Goal: Information Seeking & Learning: Learn about a topic

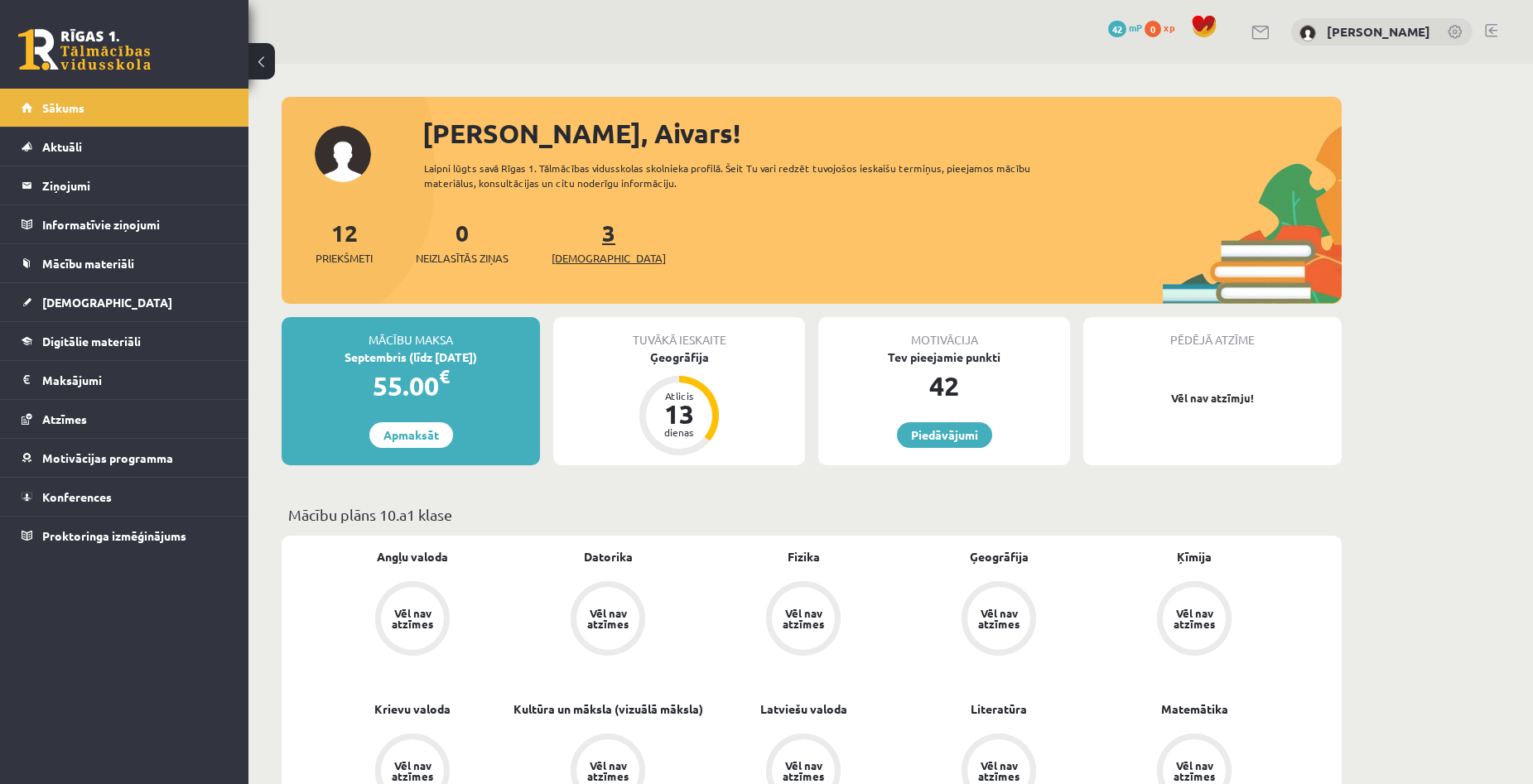
click at [575, 242] on link "3 Ieskaites" at bounding box center [608, 242] width 114 height 49
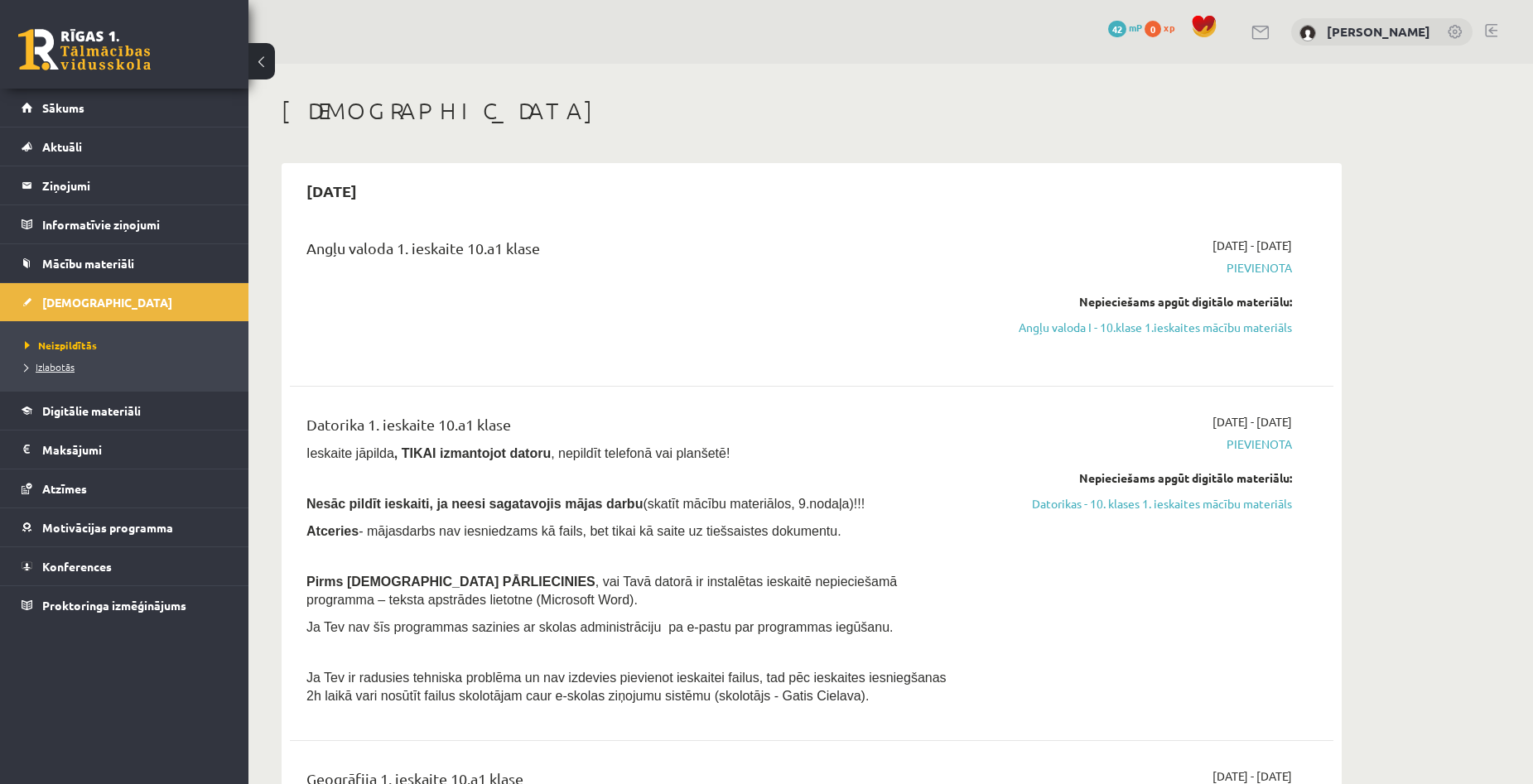
click at [49, 372] on link "Izlabotās" at bounding box center [129, 366] width 207 height 15
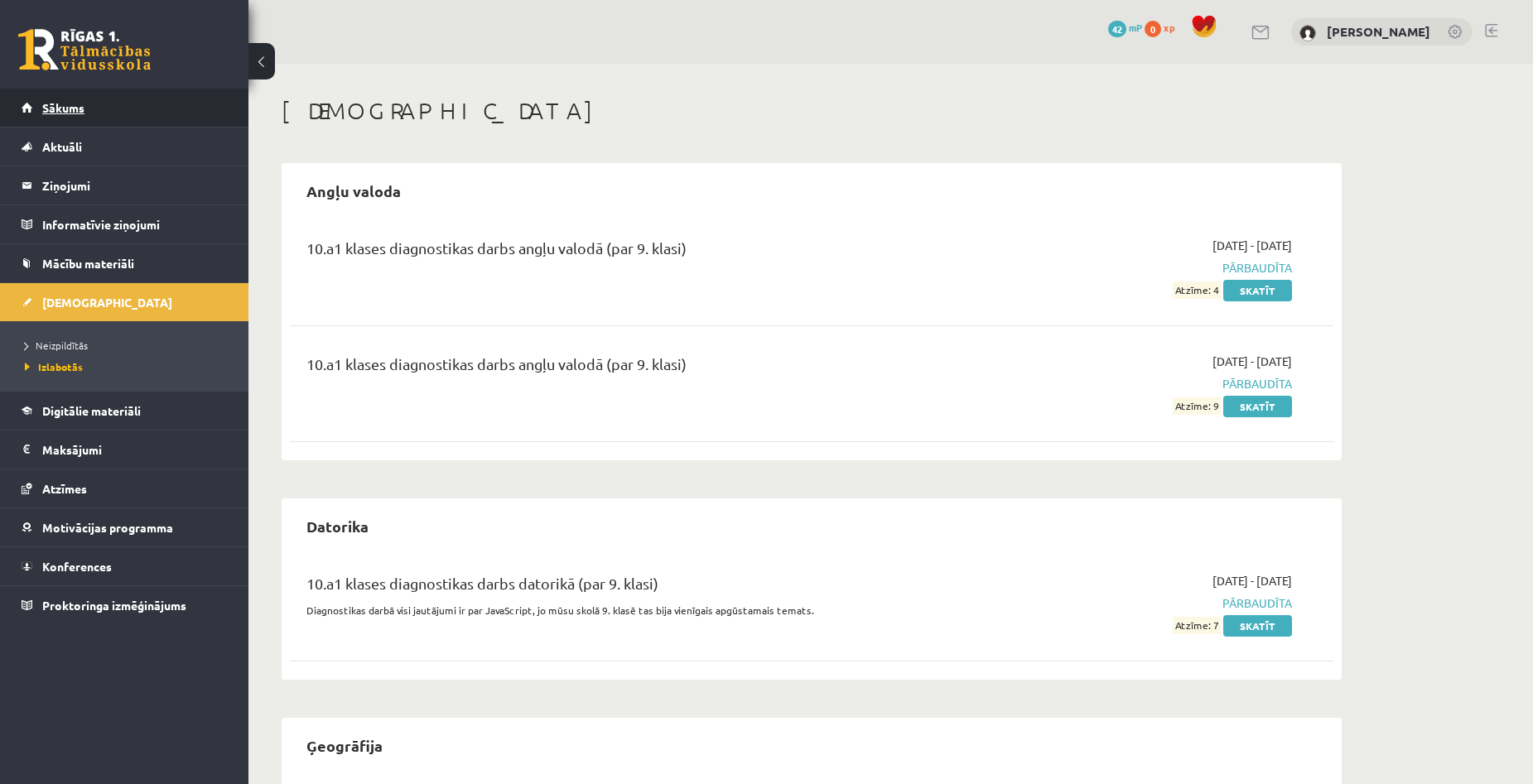
click at [82, 115] on link "Sākums" at bounding box center [125, 108] width 207 height 38
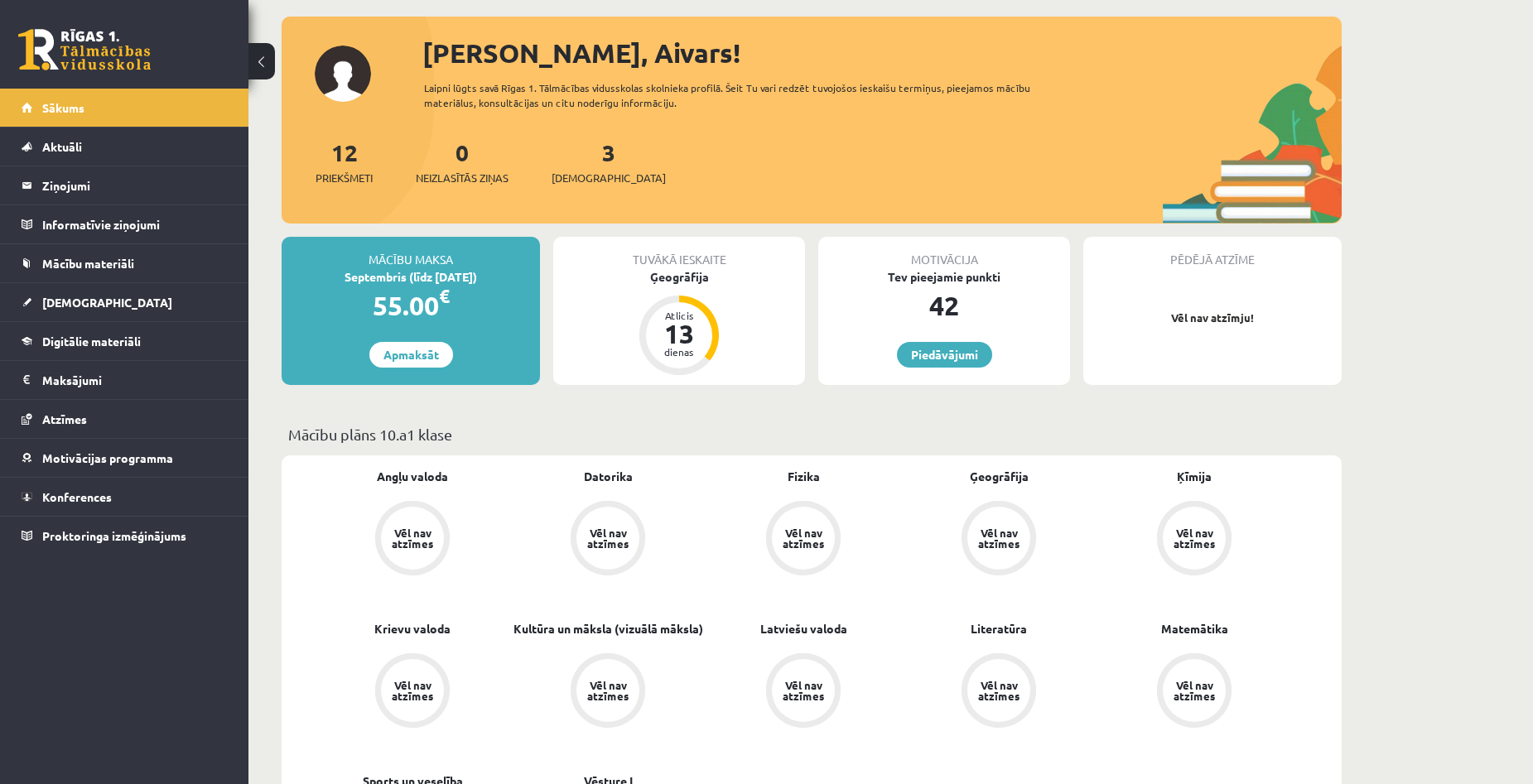
scroll to position [83, 0]
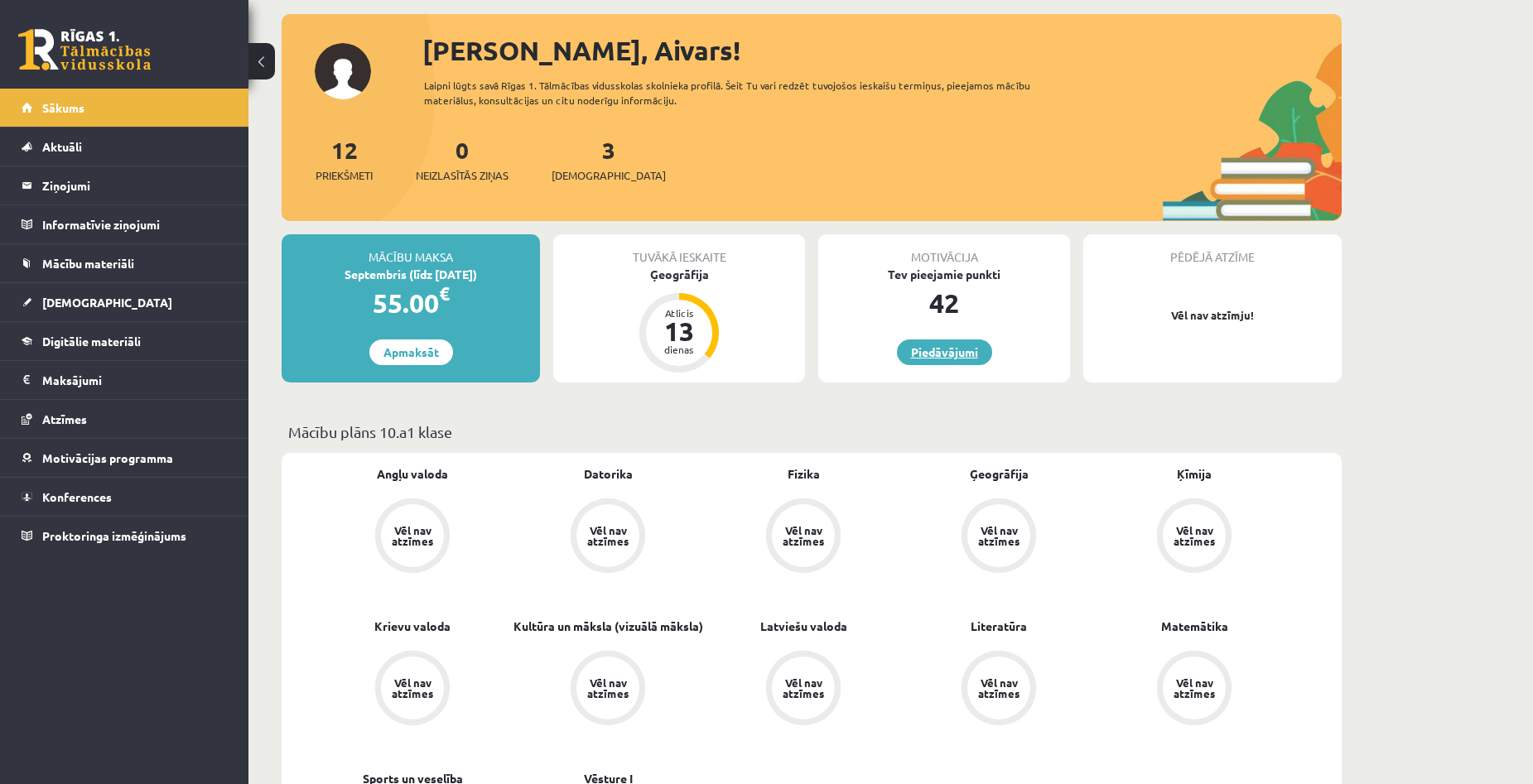
click at [948, 341] on link "Piedāvājumi" at bounding box center [944, 352] width 95 height 25
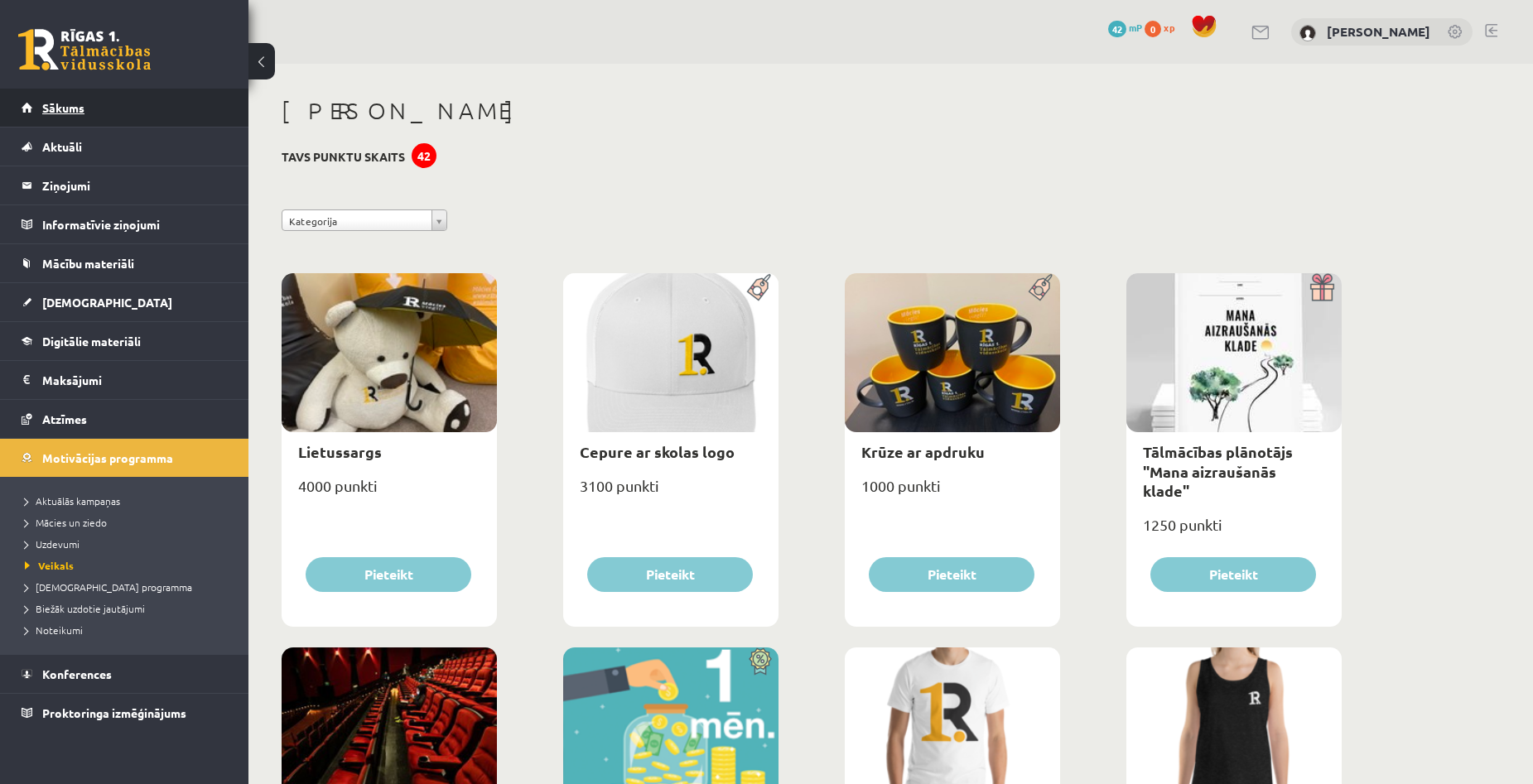
click at [86, 112] on link "Sākums" at bounding box center [125, 108] width 207 height 38
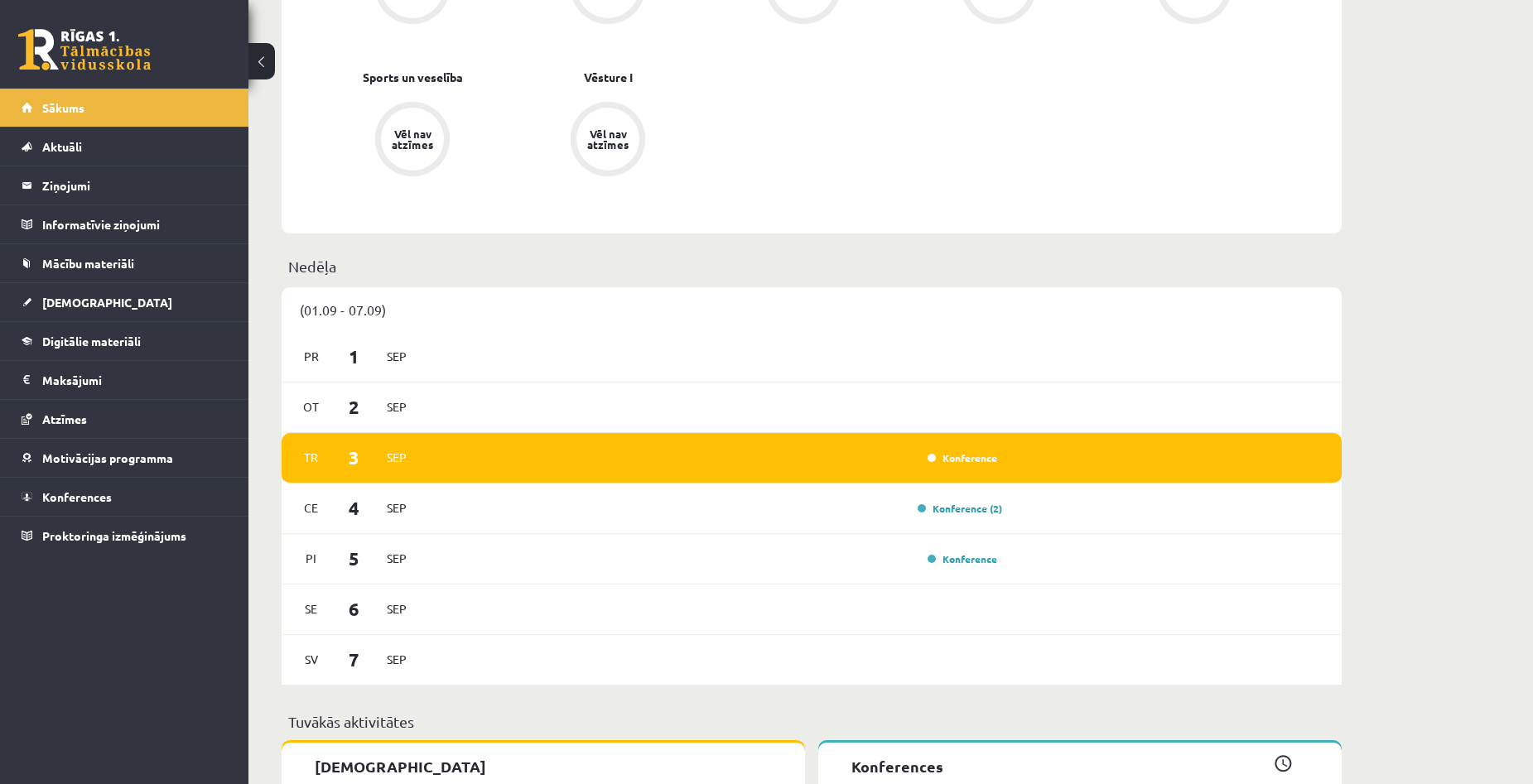
scroll to position [828, 0]
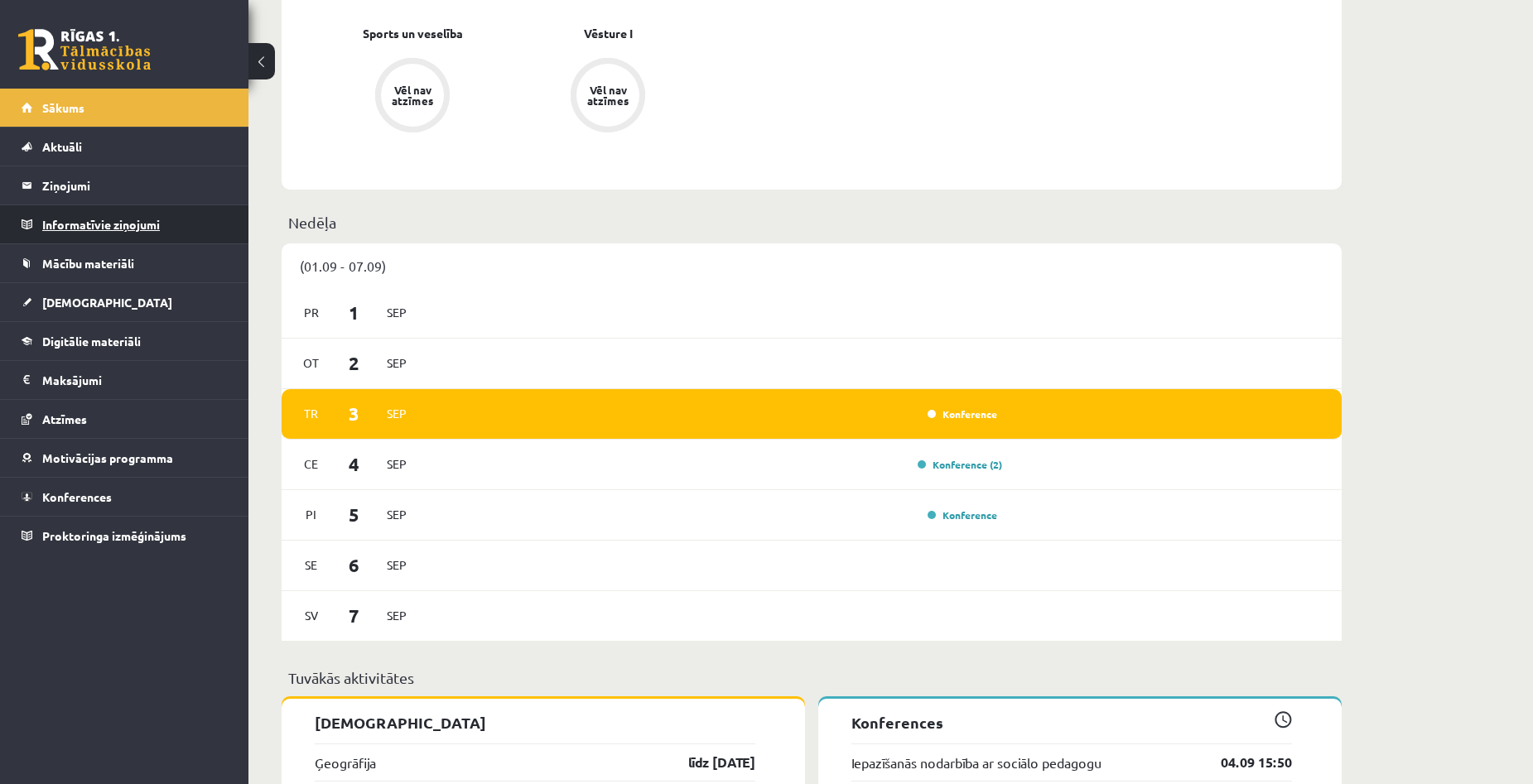
click at [120, 226] on legend "Informatīvie ziņojumi 0" at bounding box center [134, 225] width 186 height 38
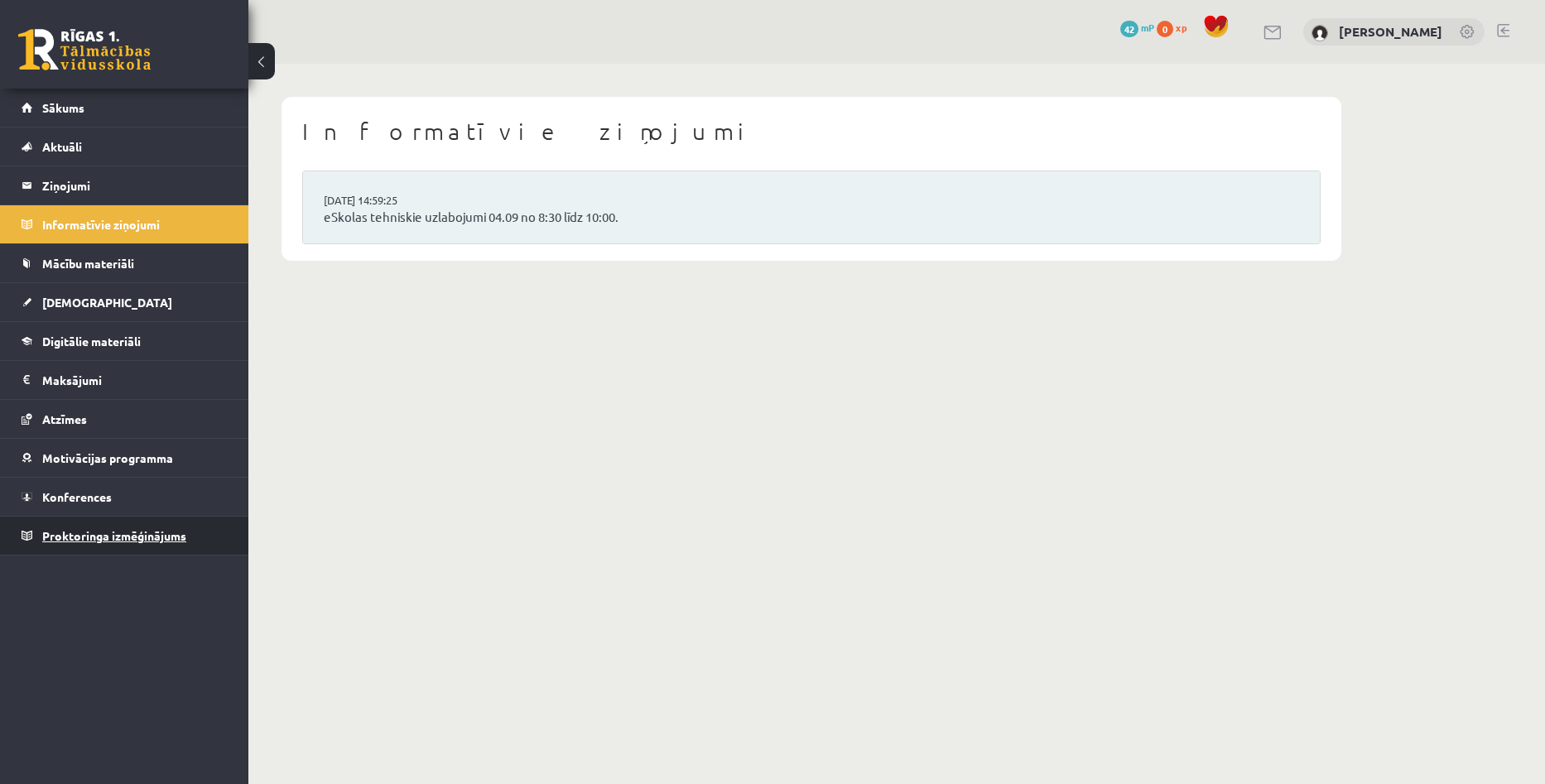
click at [101, 531] on span "Proktoringa izmēģinājums" at bounding box center [113, 535] width 144 height 15
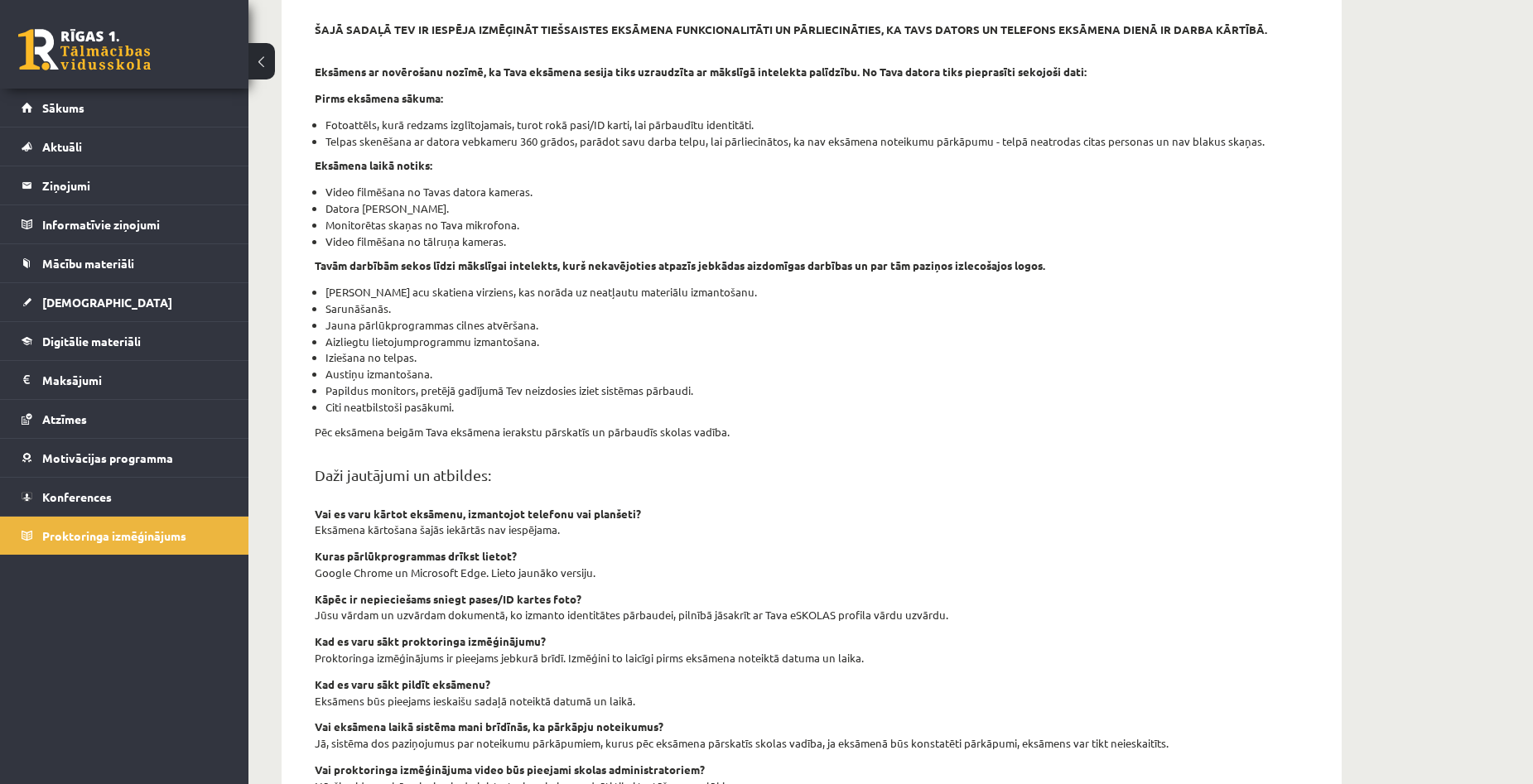
scroll to position [166, 0]
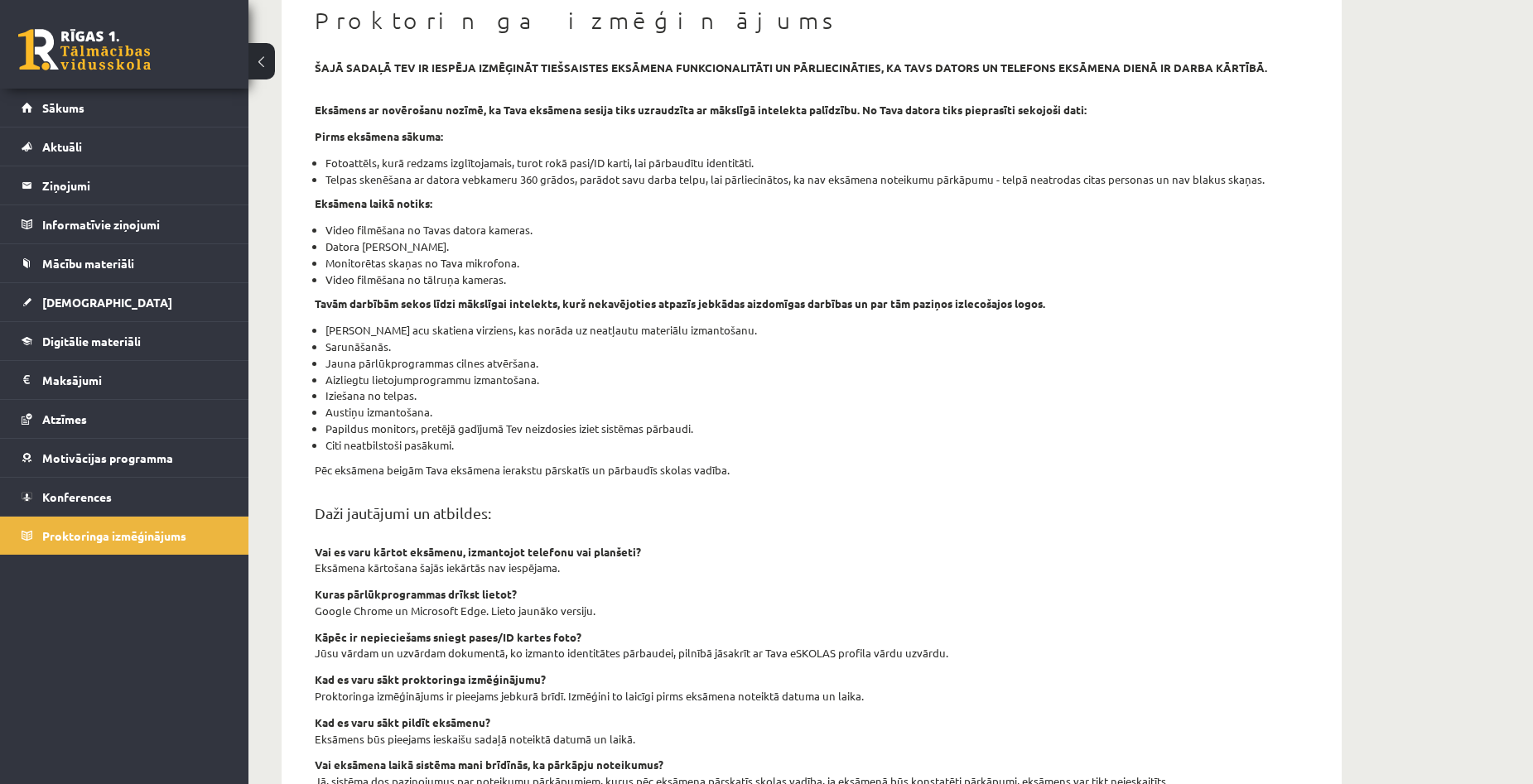
click at [1433, 492] on div "Proktoringa izmēģinājums šajā sadaļā tev ir iespēja izmēģināt tiešsaistes eksām…" at bounding box center [891, 437] width 1285 height 1079
click at [70, 331] on link "Digitālie materiāli" at bounding box center [125, 341] width 207 height 38
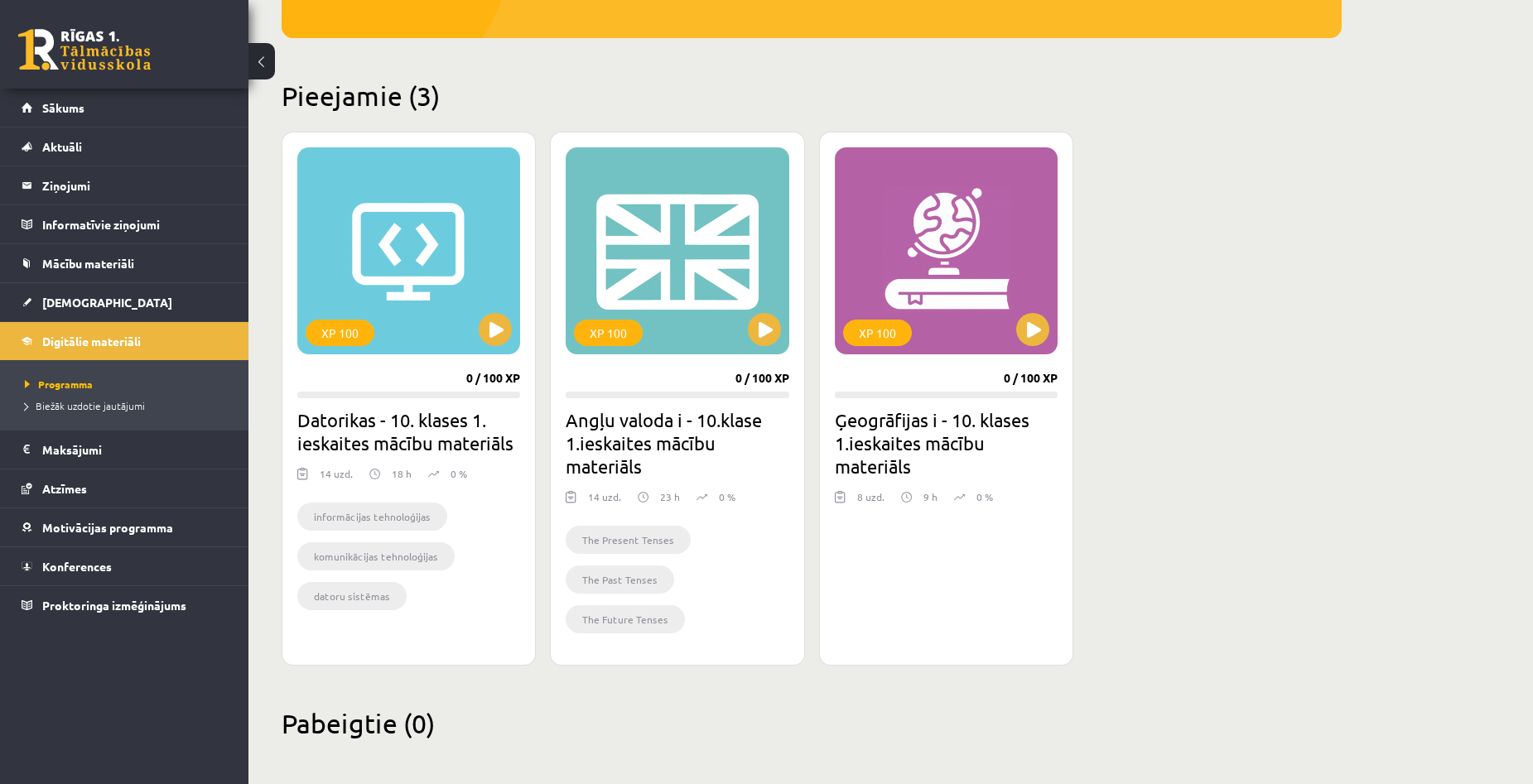
scroll to position [348, 0]
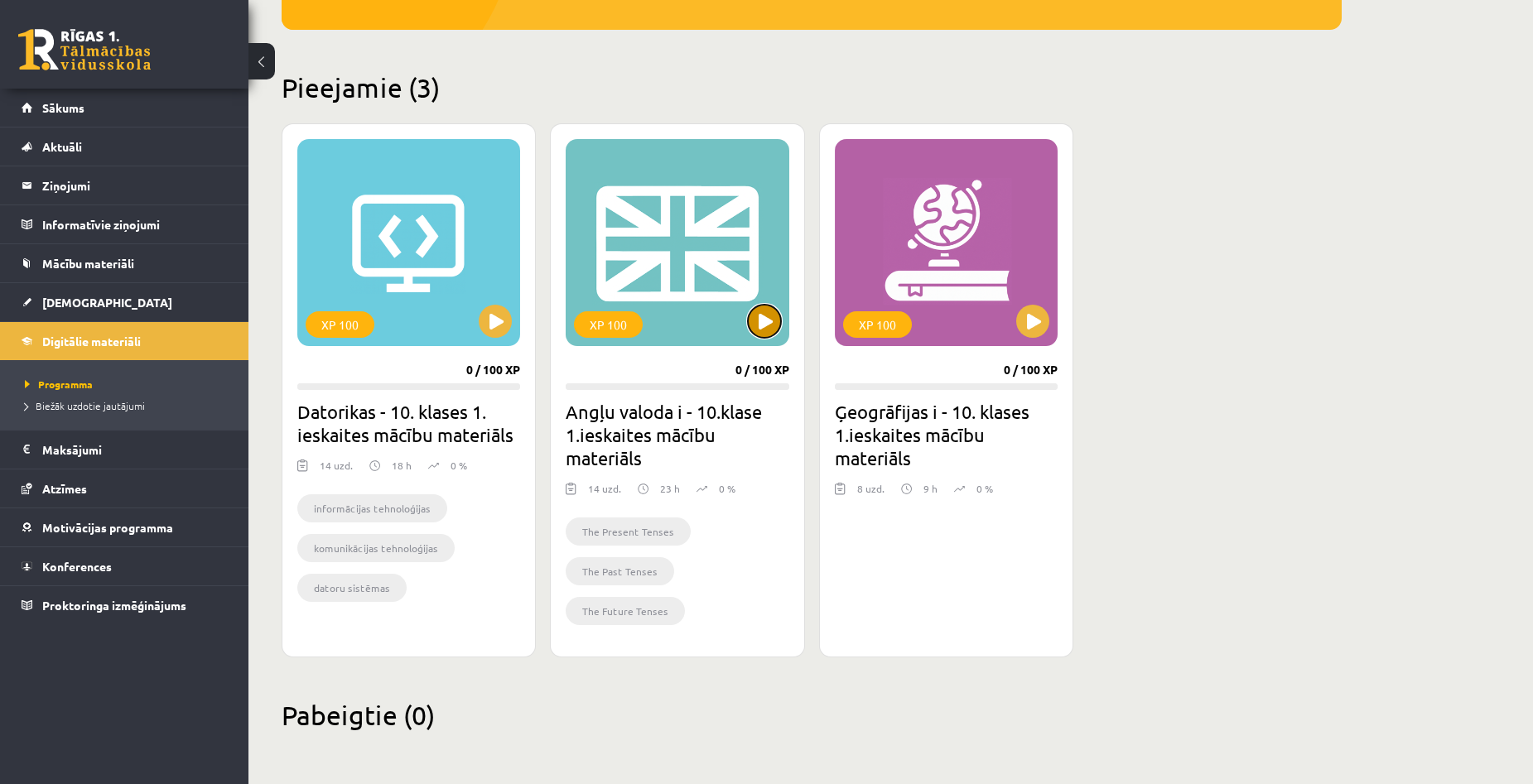
click at [763, 323] on button at bounding box center [764, 321] width 33 height 33
click at [694, 253] on div "XP 100" at bounding box center [677, 243] width 223 height 207
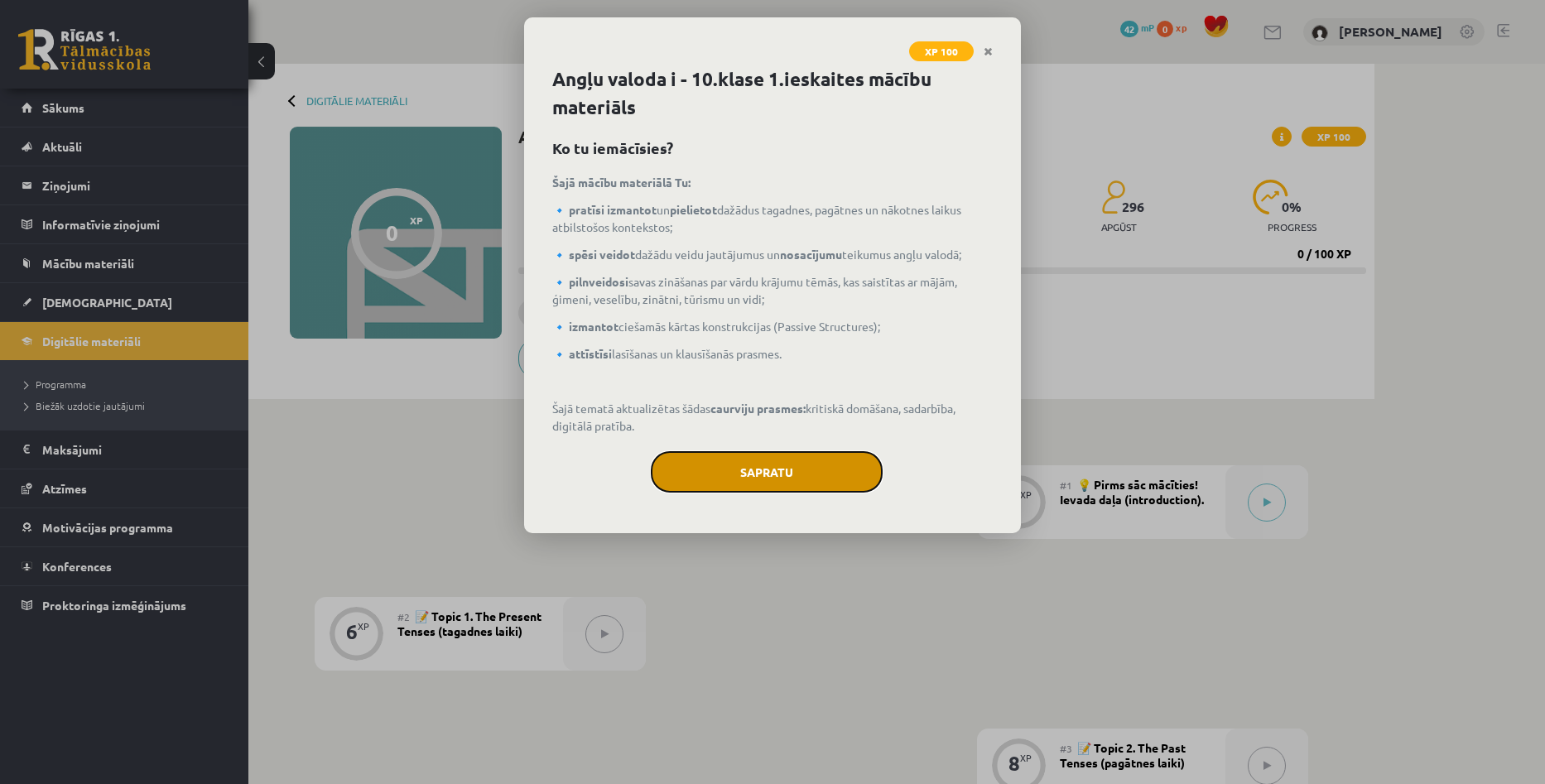
click at [758, 475] on button "Sapratu" at bounding box center [767, 472] width 232 height 42
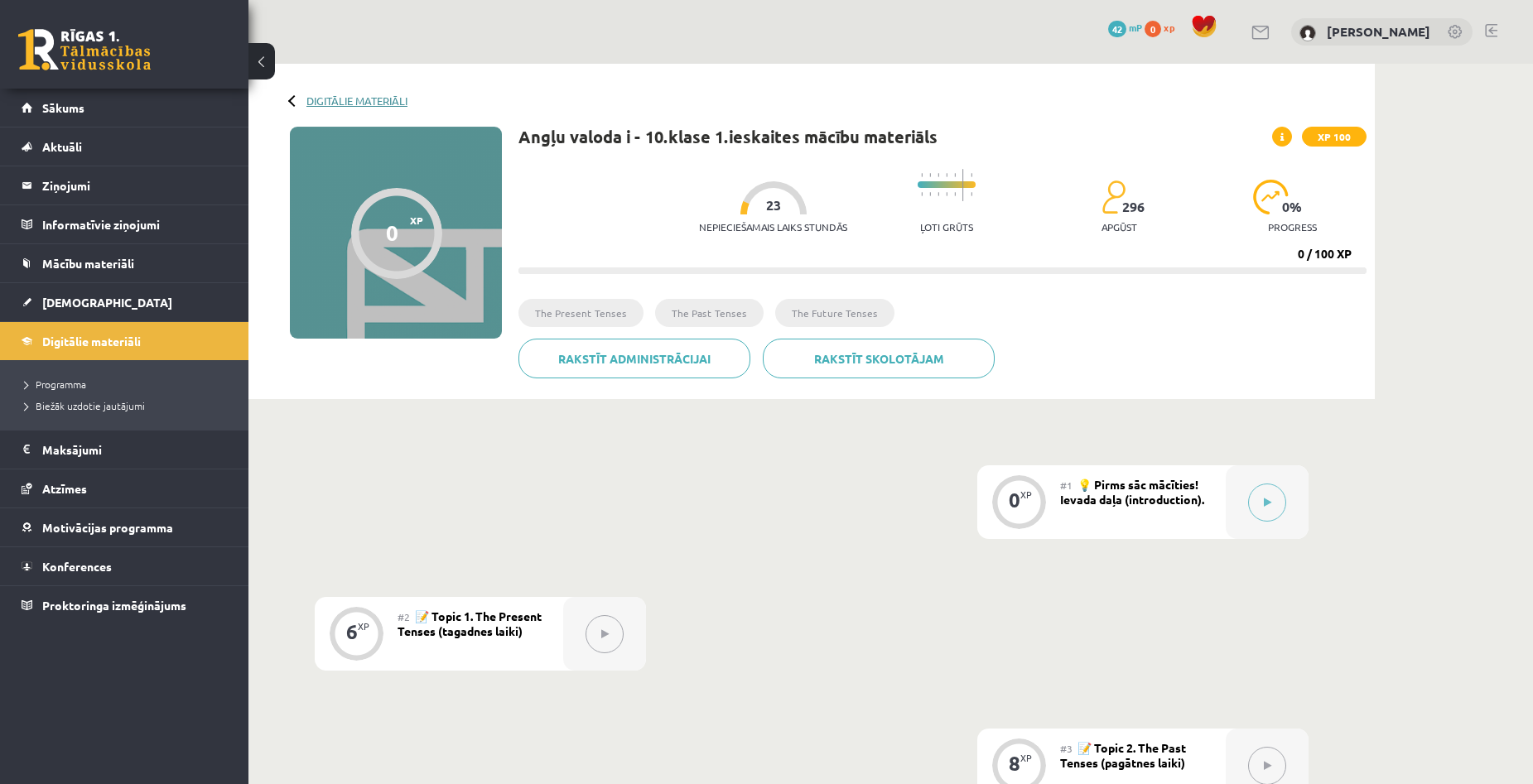
click at [338, 99] on link "Digitālie materiāli" at bounding box center [357, 100] width 101 height 12
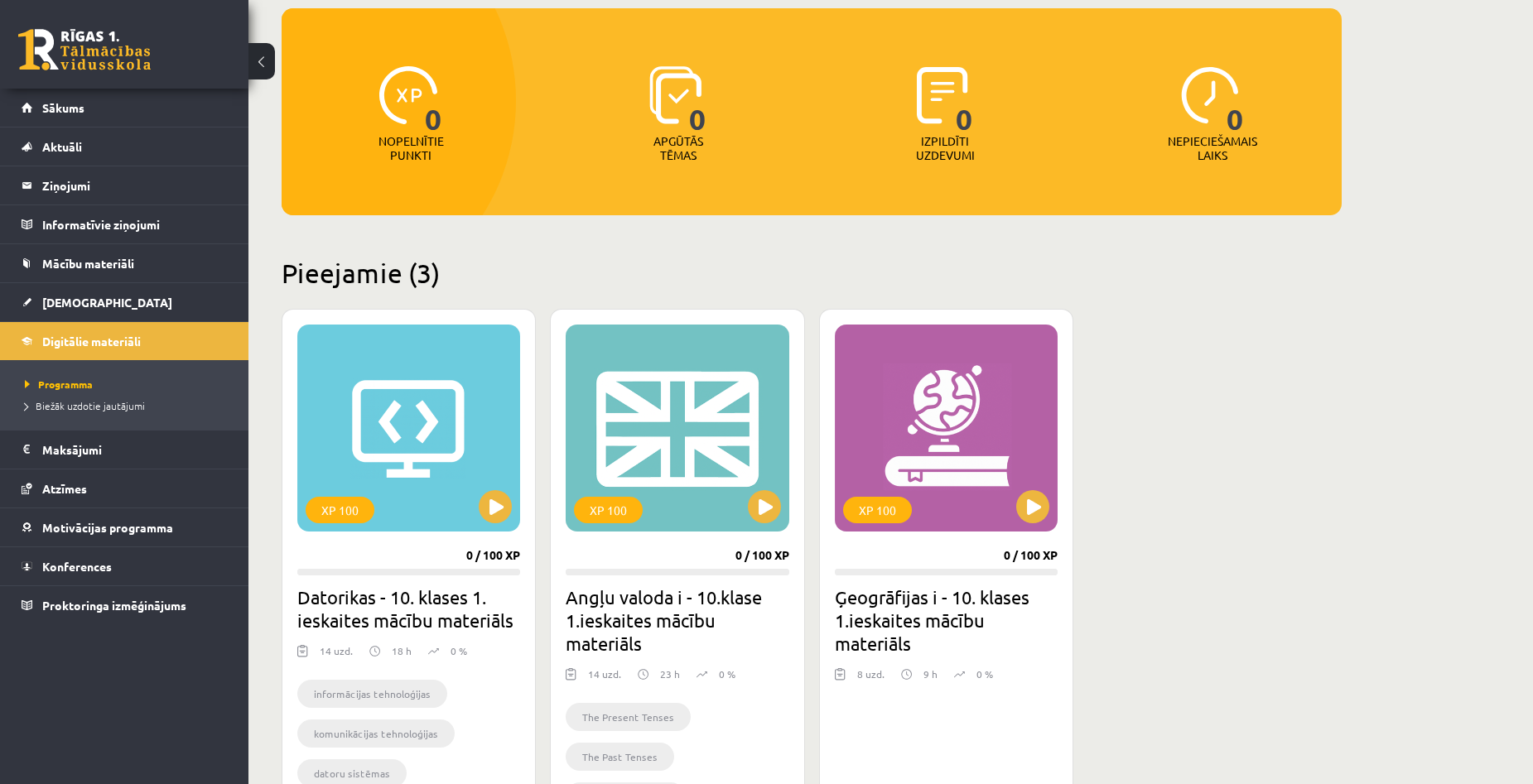
scroll to position [166, 0]
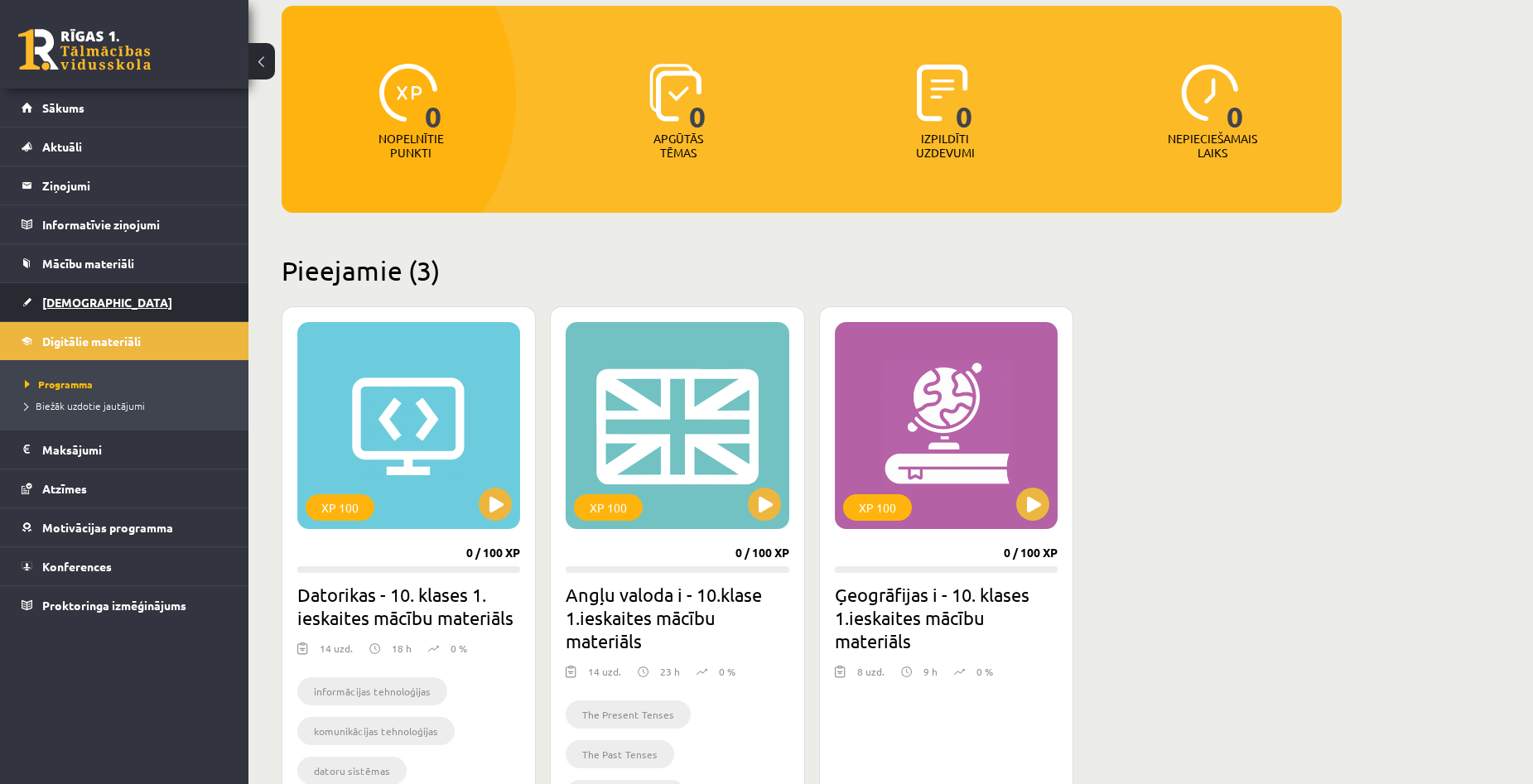
click at [88, 296] on span "[DEMOGRAPHIC_DATA]" at bounding box center [106, 301] width 130 height 15
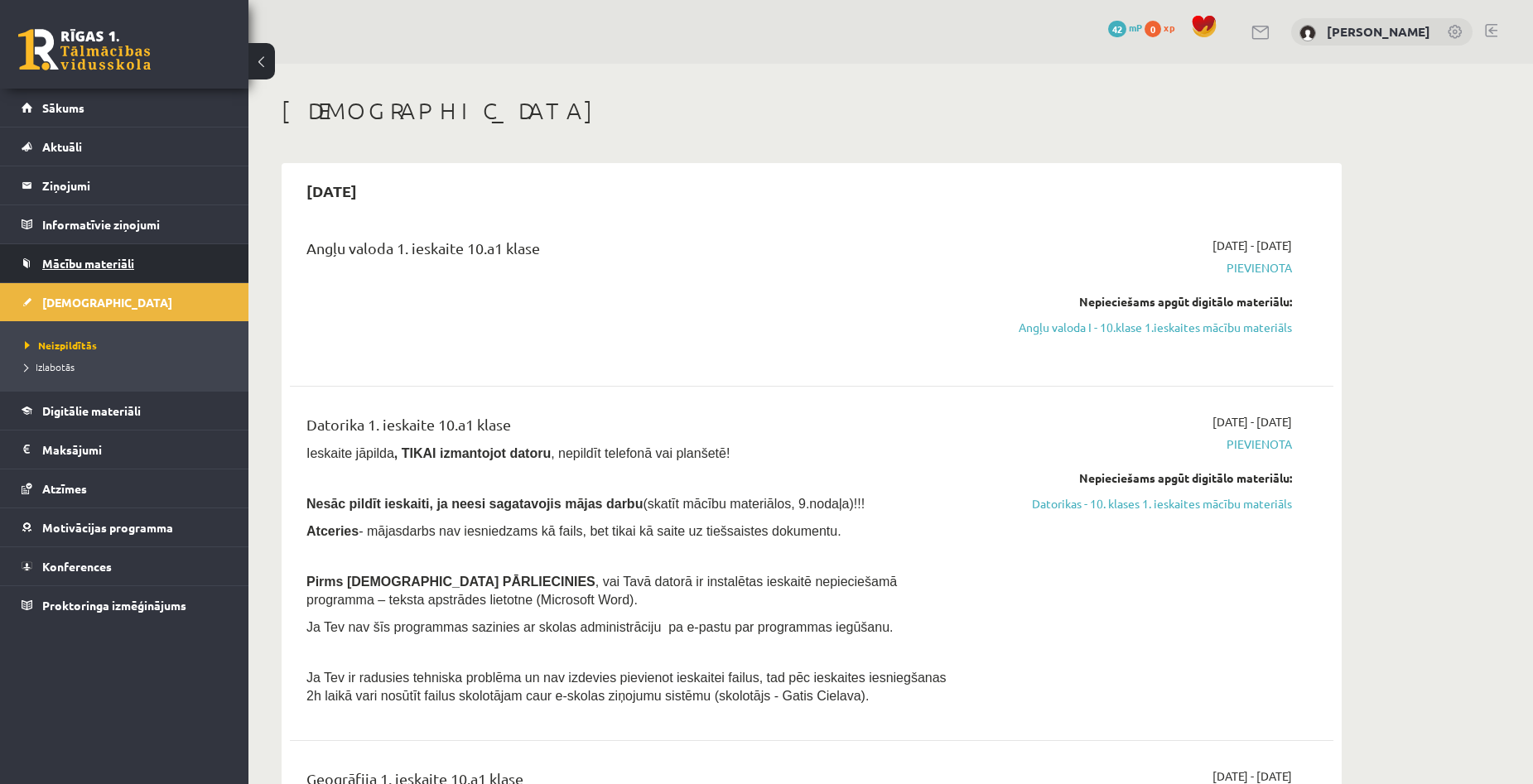
click at [72, 260] on span "Mācību materiāli" at bounding box center [87, 263] width 92 height 15
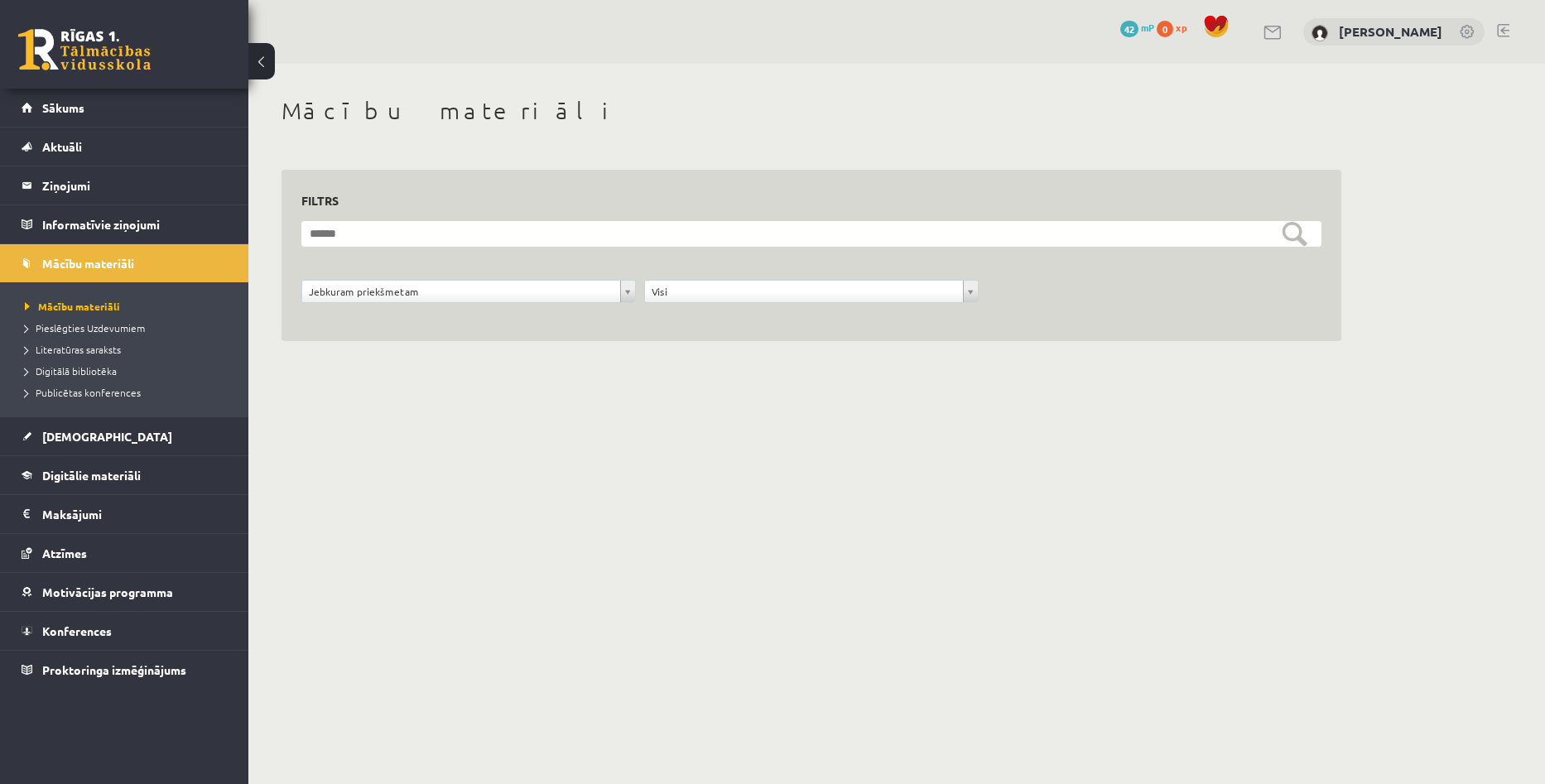
drag, startPoint x: 1320, startPoint y: 456, endPoint x: 1284, endPoint y: 451, distance: 36.3
click at [1319, 456] on body "0 Dāvanas 42 mP 0 xp [PERSON_NAME] Sākums Aktuāli Kā mācīties eSKOLĀ Kontakti N…" at bounding box center [772, 392] width 1545 height 784
click at [124, 229] on legend "Informatīvie ziņojumi 0" at bounding box center [134, 225] width 186 height 38
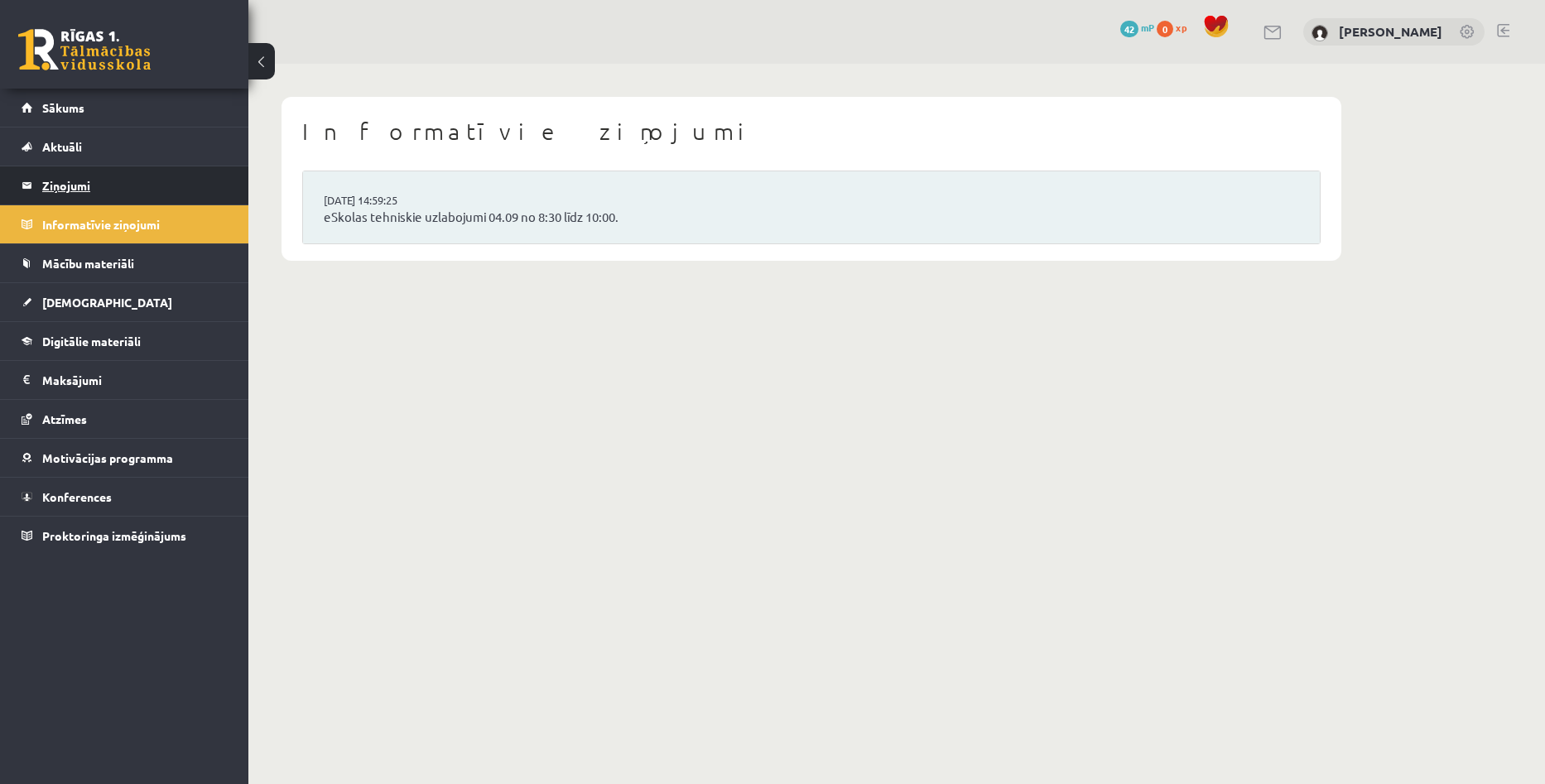
click at [58, 187] on legend "Ziņojumi 0" at bounding box center [134, 186] width 186 height 38
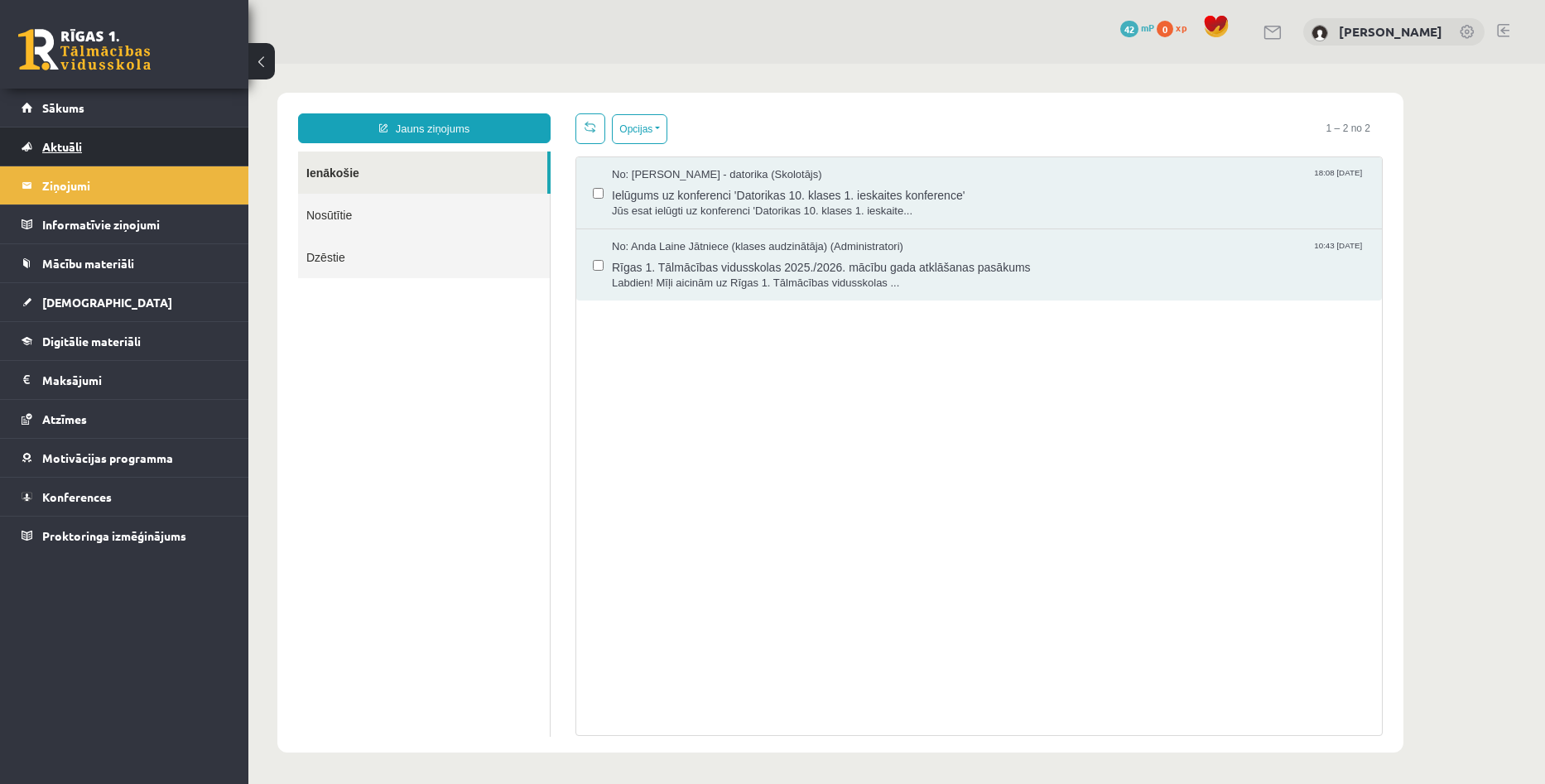
click at [65, 139] on link "Aktuāli" at bounding box center [125, 146] width 207 height 38
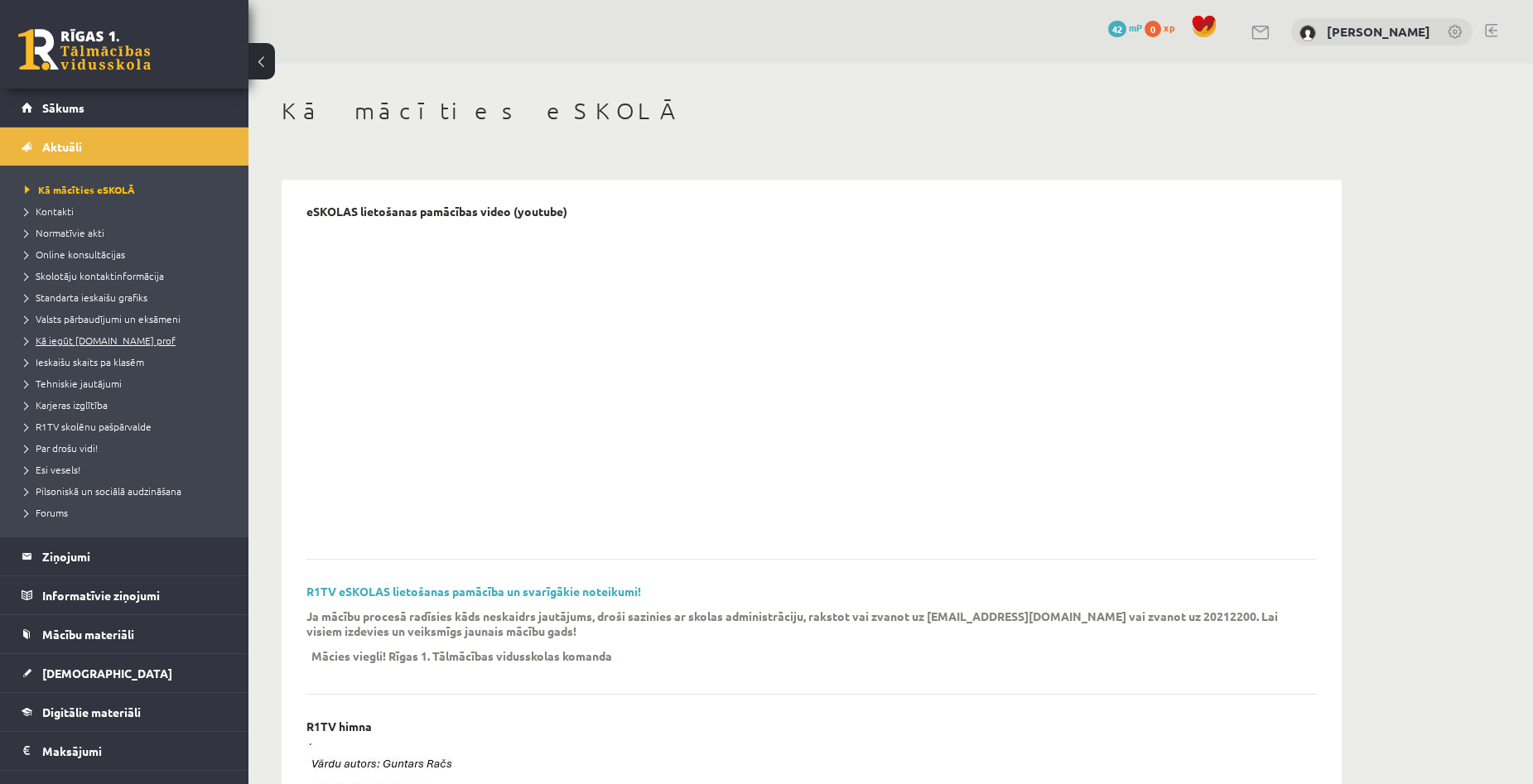
click at [73, 336] on span "Kā iegūt [DOMAIN_NAME] prof" at bounding box center [100, 340] width 151 height 13
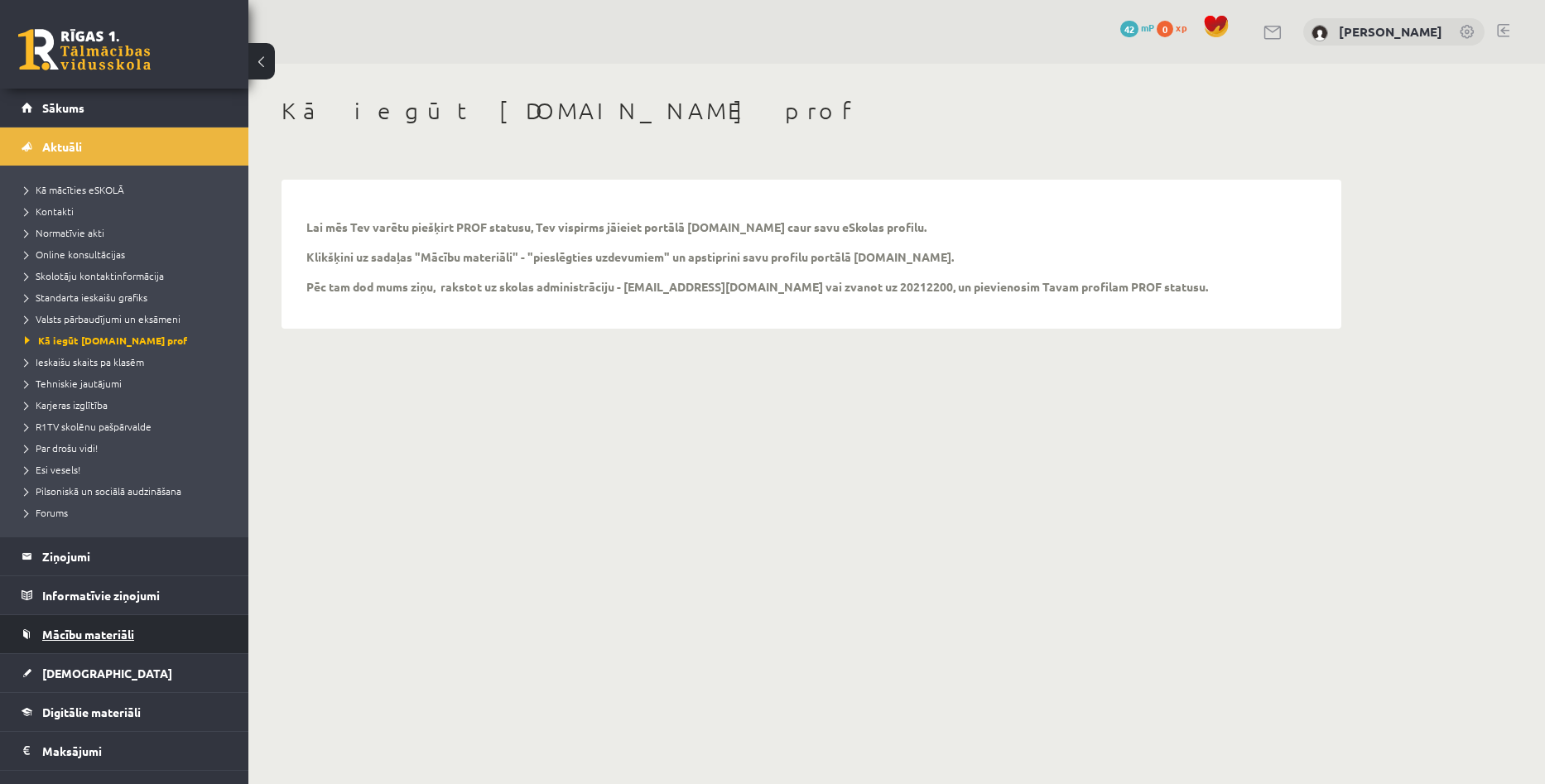
click at [113, 632] on span "Mācību materiāli" at bounding box center [87, 633] width 91 height 15
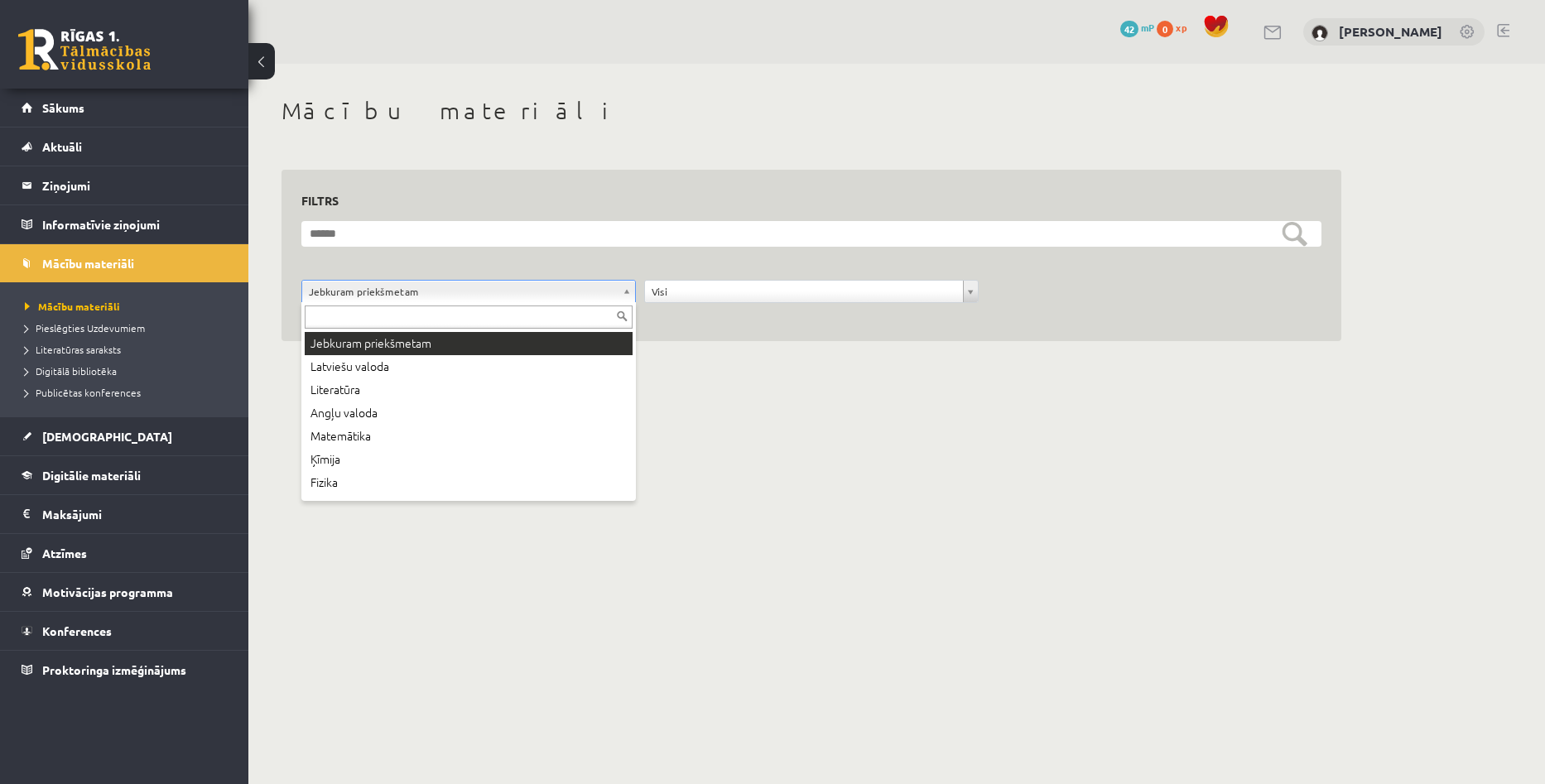
click at [489, 310] on input "text" at bounding box center [469, 317] width 328 height 24
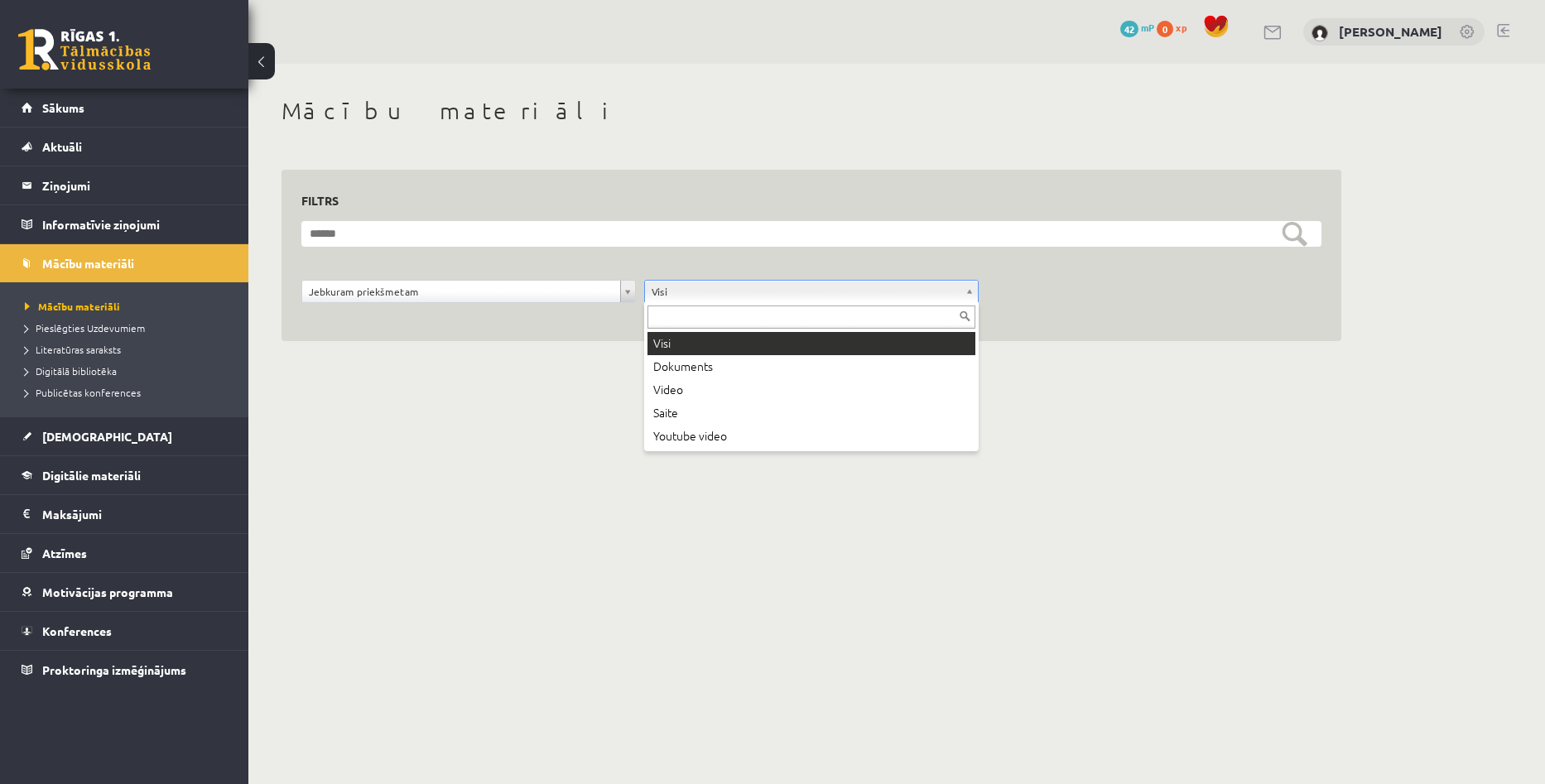
click at [722, 302] on div at bounding box center [811, 315] width 335 height 26
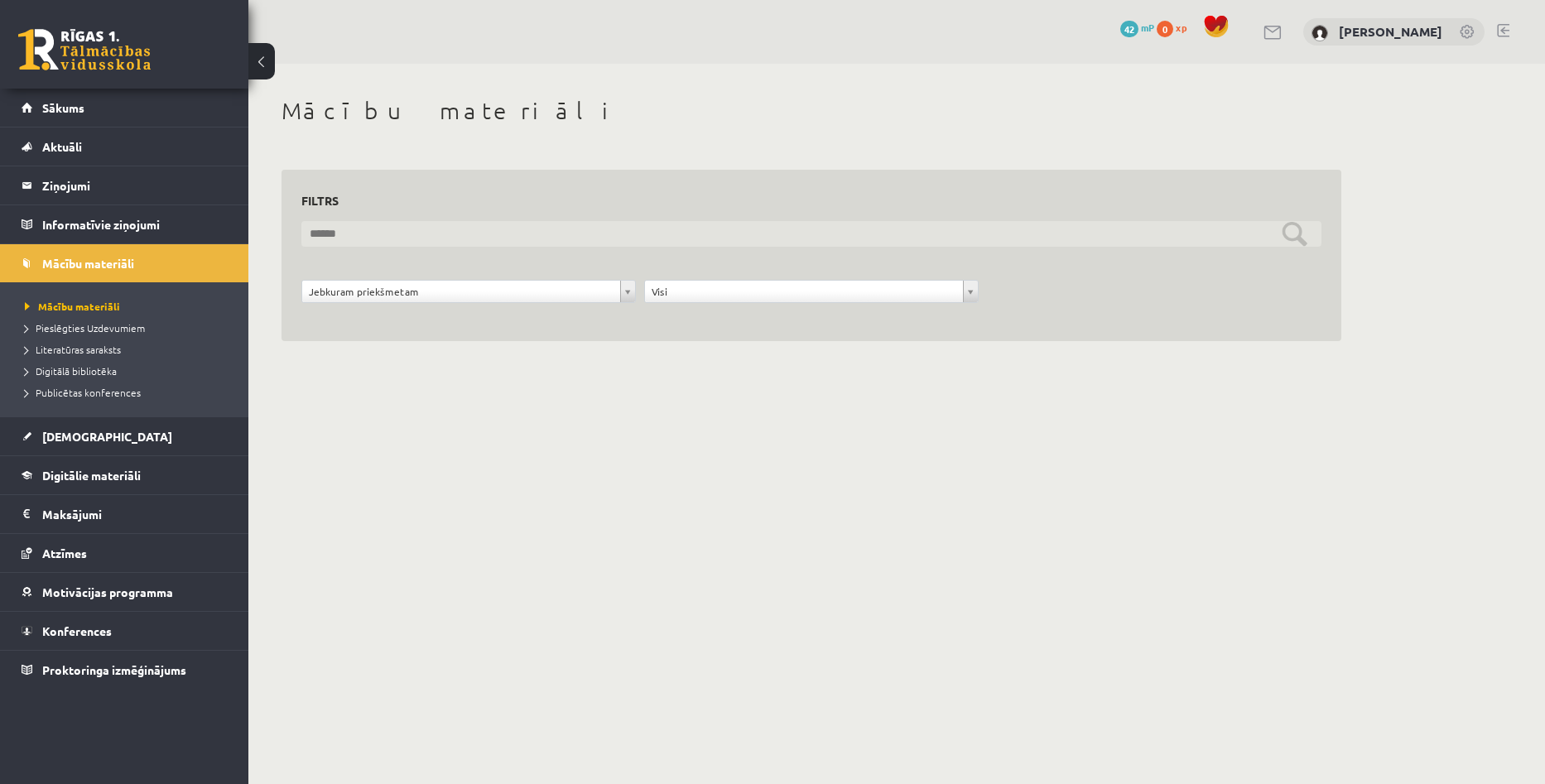
click at [847, 240] on input "text" at bounding box center [811, 233] width 1020 height 25
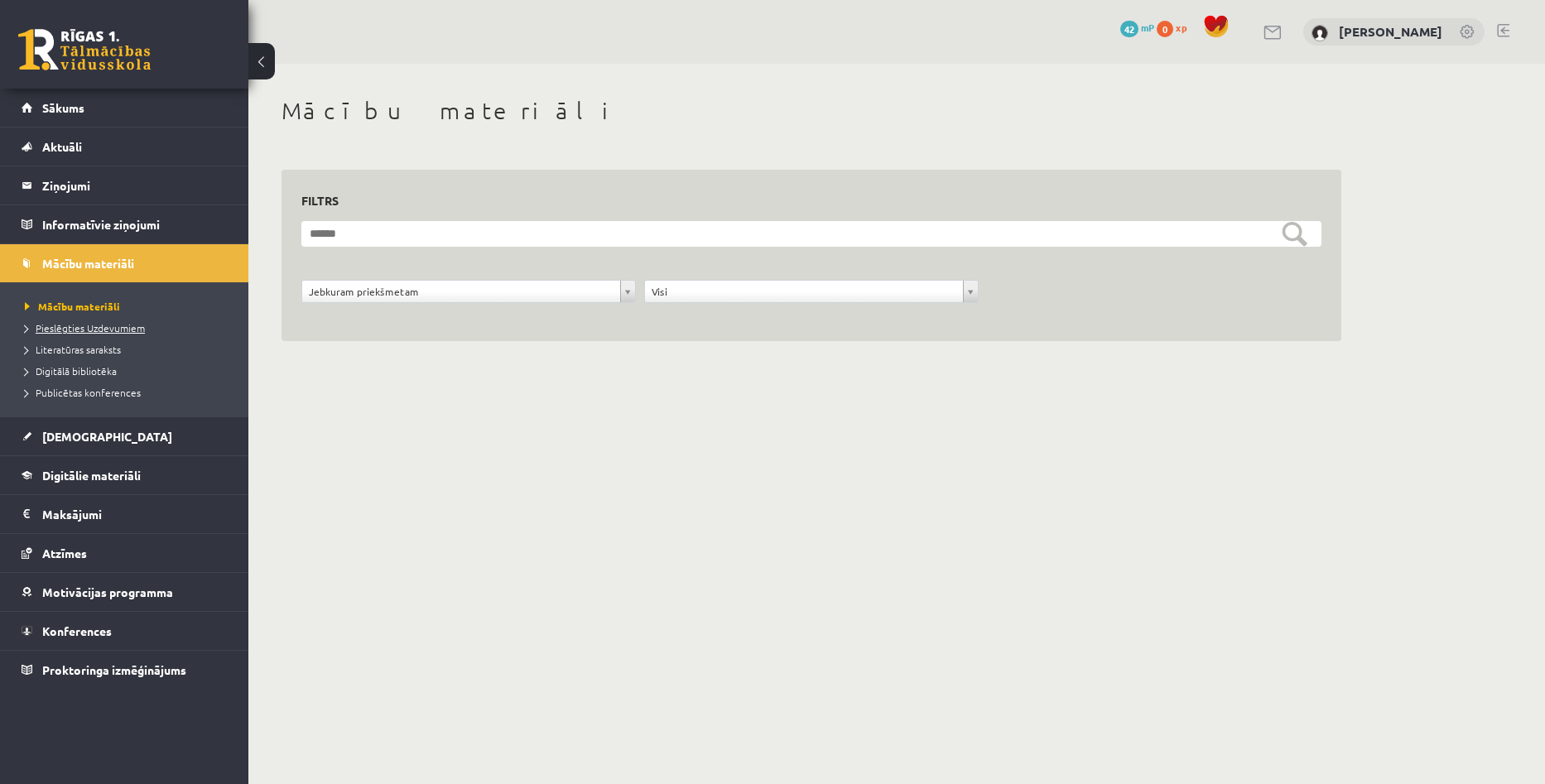
click at [121, 329] on span "Pieslēgties Uzdevumiem" at bounding box center [85, 328] width 120 height 13
click at [73, 114] on link "Sākums" at bounding box center [125, 108] width 207 height 38
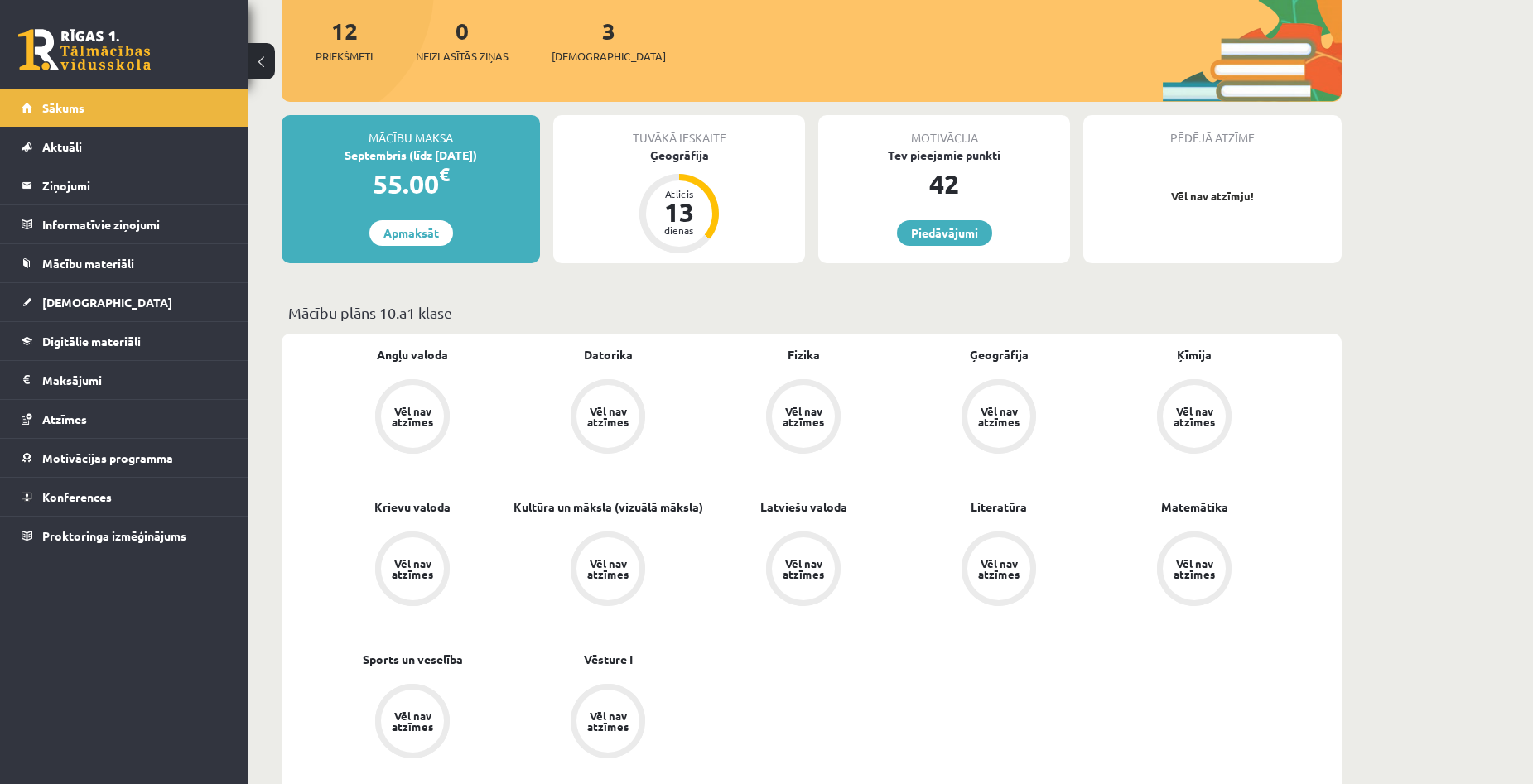
scroll to position [248, 0]
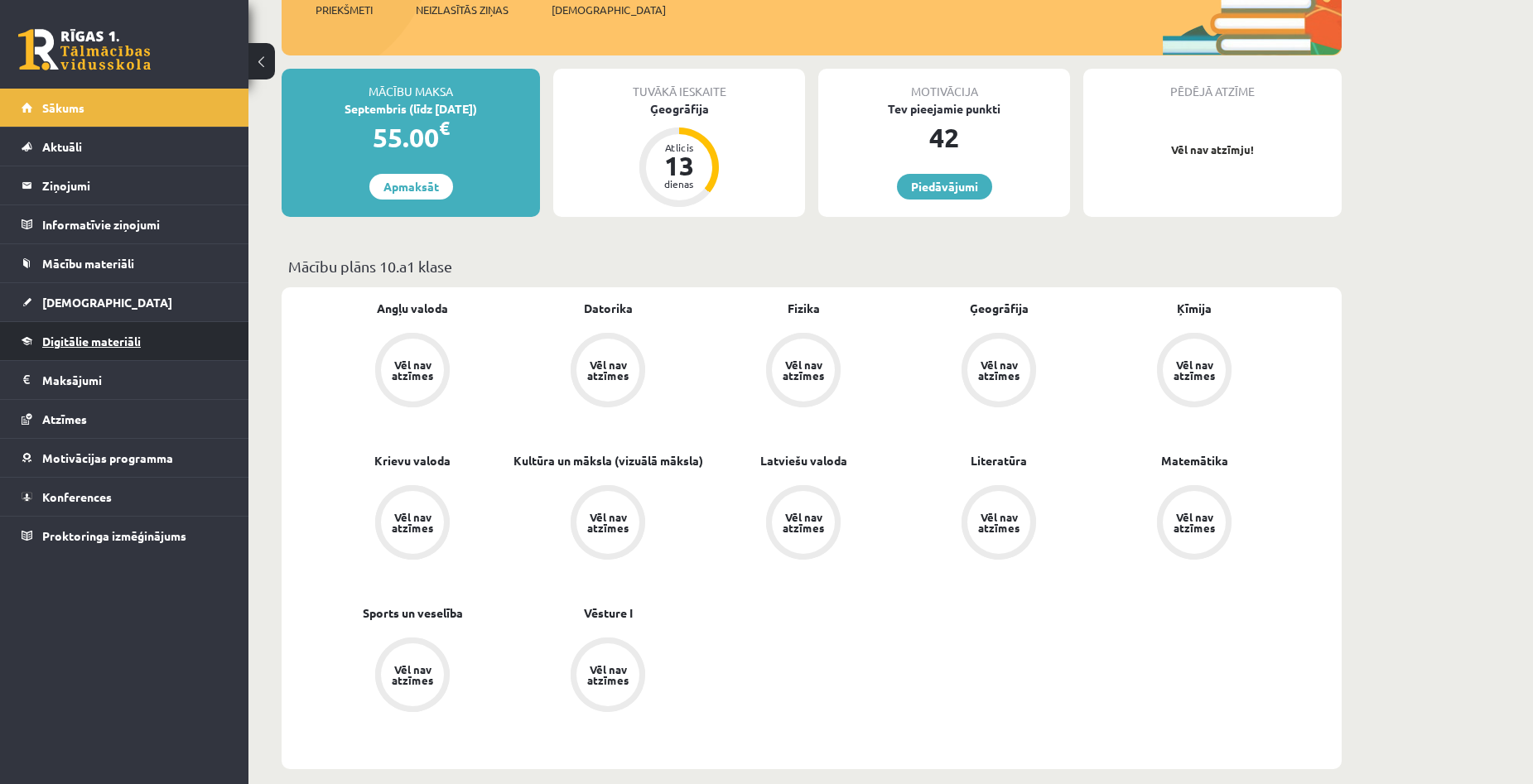
click at [80, 352] on link "Digitālie materiāli" at bounding box center [125, 341] width 207 height 38
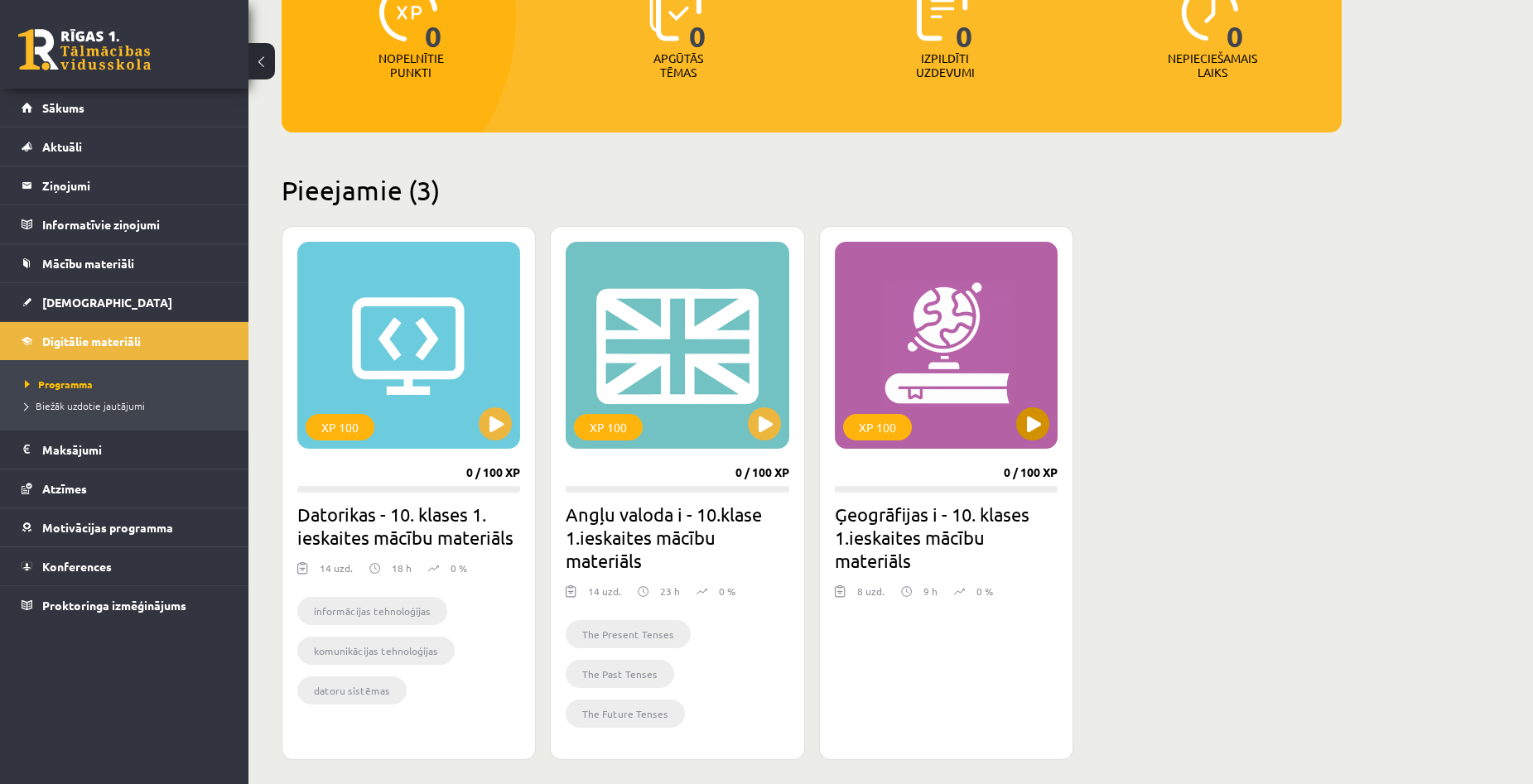
scroll to position [248, 0]
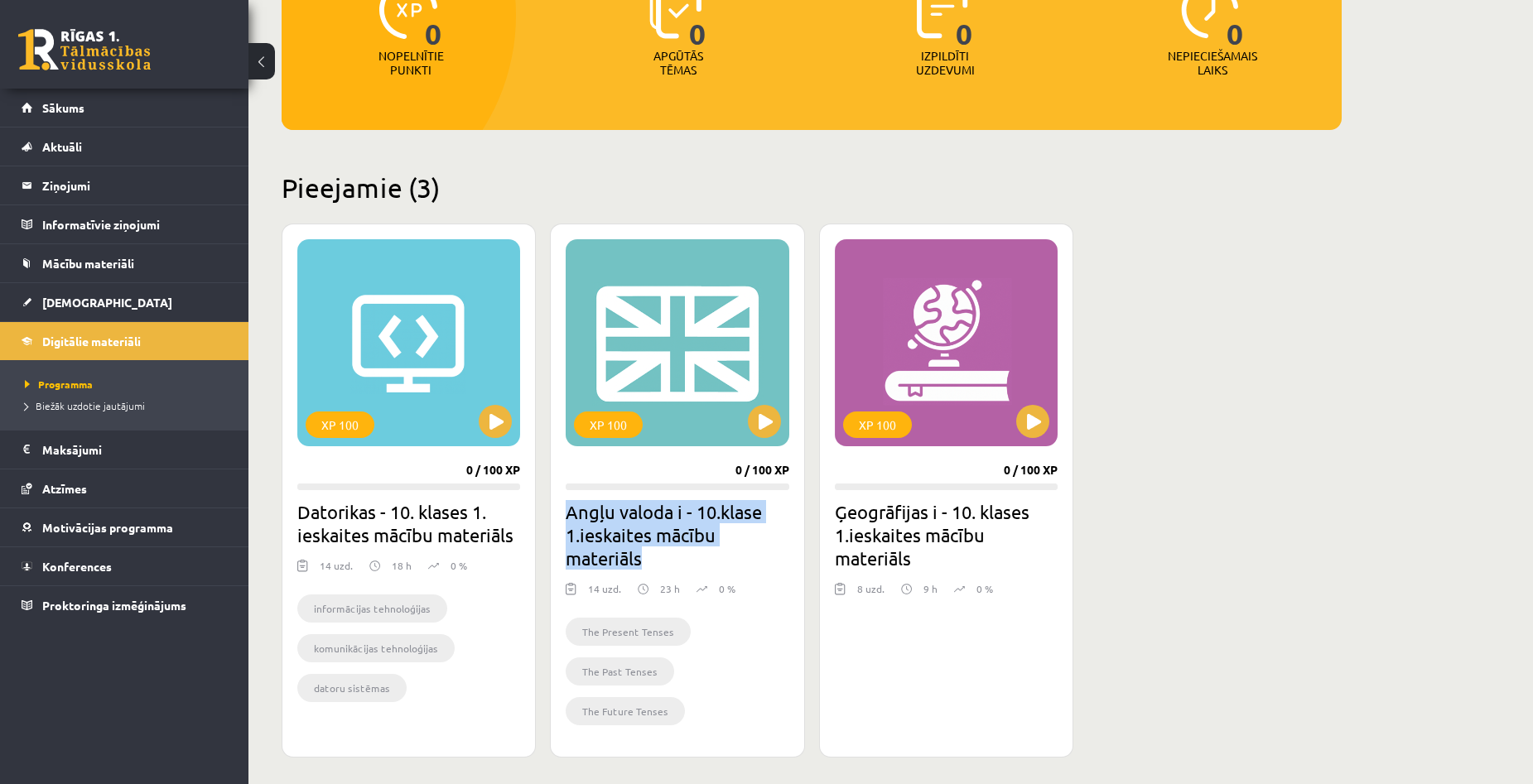
copy h2 "Angļu valoda i - 10.klase 1.ieskaites mācību materiāls"
drag, startPoint x: 565, startPoint y: 511, endPoint x: 661, endPoint y: 557, distance: 106.5
click at [661, 557] on div "XP 100 0 / 100 XP Angļu valoda i - 10.klase 1.ieskaites mācību materiāls 14 uzd…" at bounding box center [677, 490] width 254 height 534
click at [71, 292] on link "[DEMOGRAPHIC_DATA]" at bounding box center [125, 302] width 207 height 38
